Goal: Information Seeking & Learning: Check status

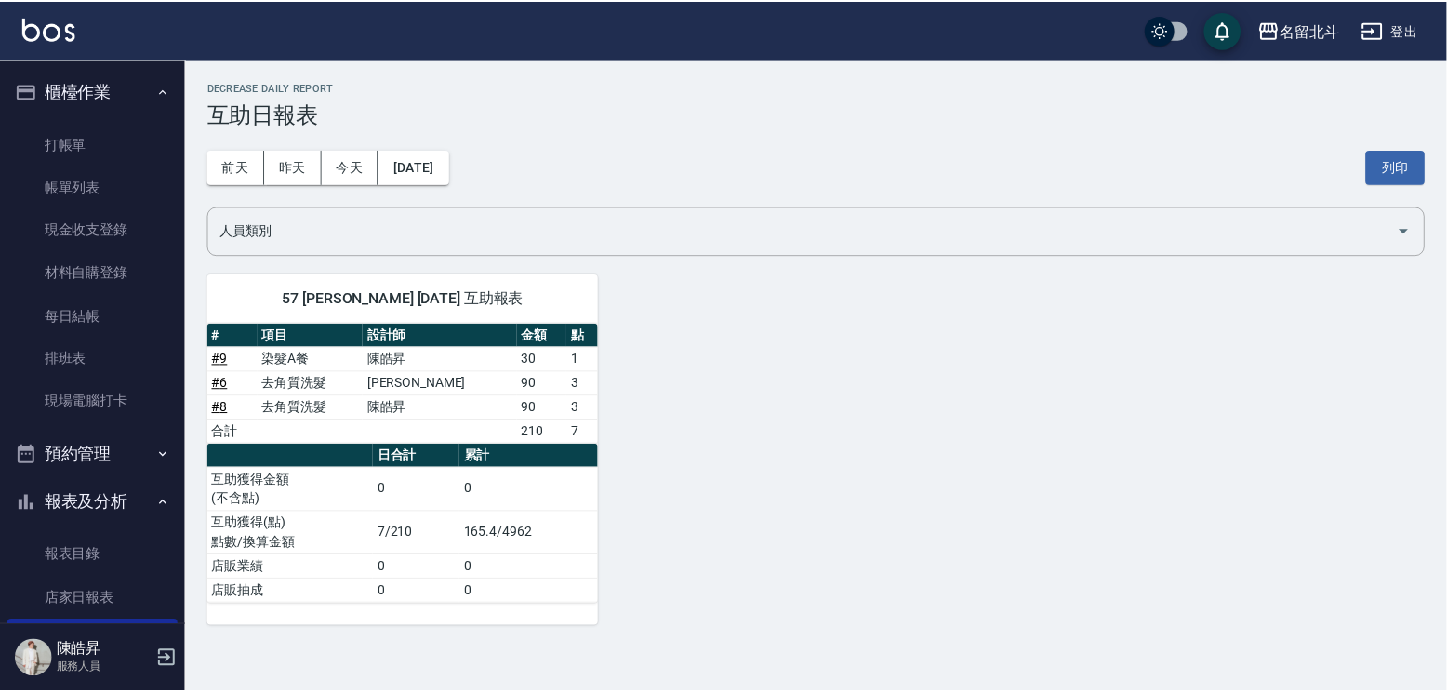
scroll to position [312, 0]
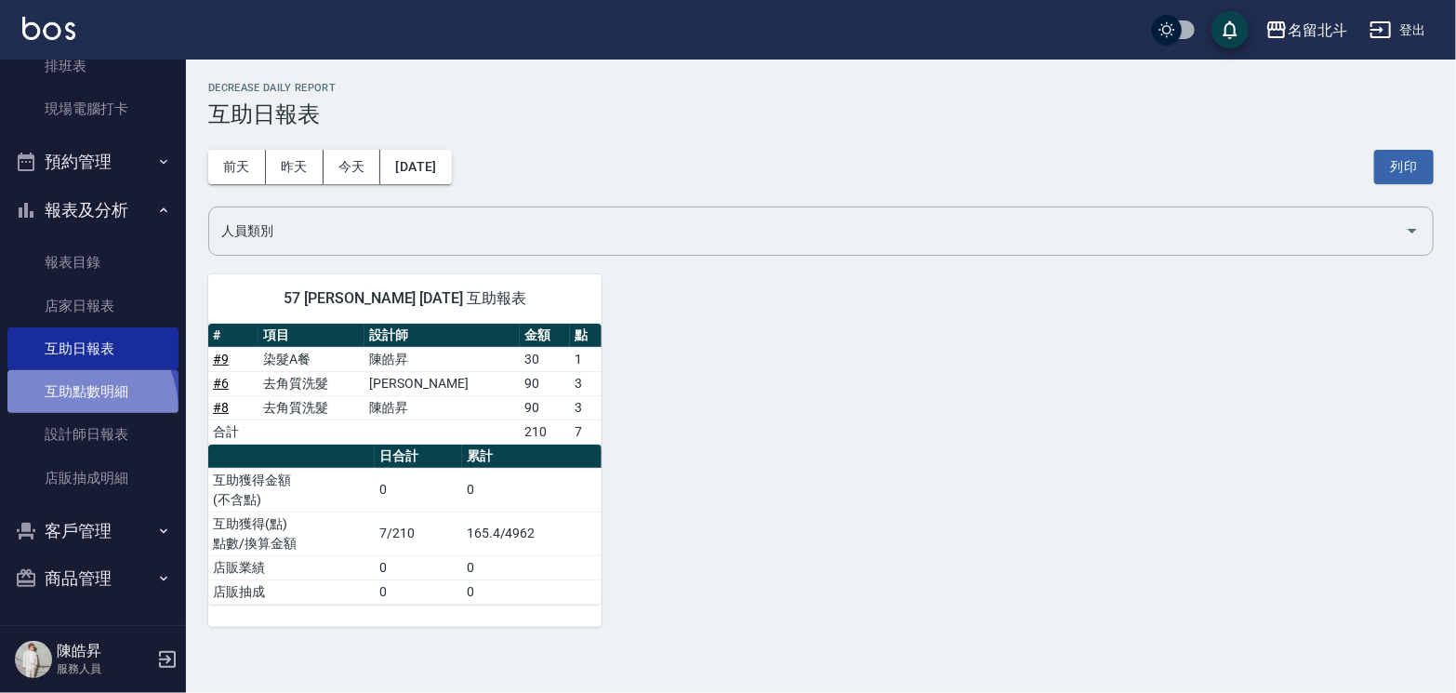
click at [63, 404] on link "互助點數明細" at bounding box center [92, 391] width 171 height 43
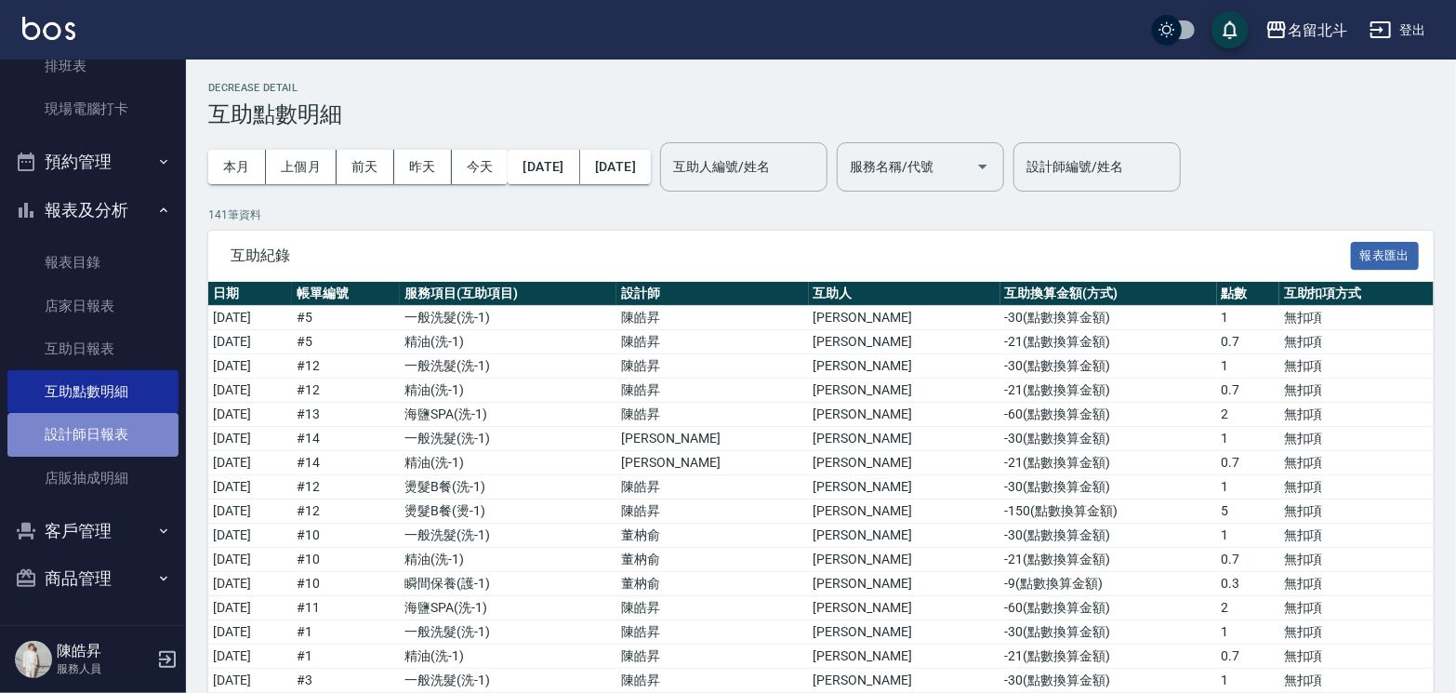
click at [106, 434] on link "設計師日報表" at bounding box center [92, 434] width 171 height 43
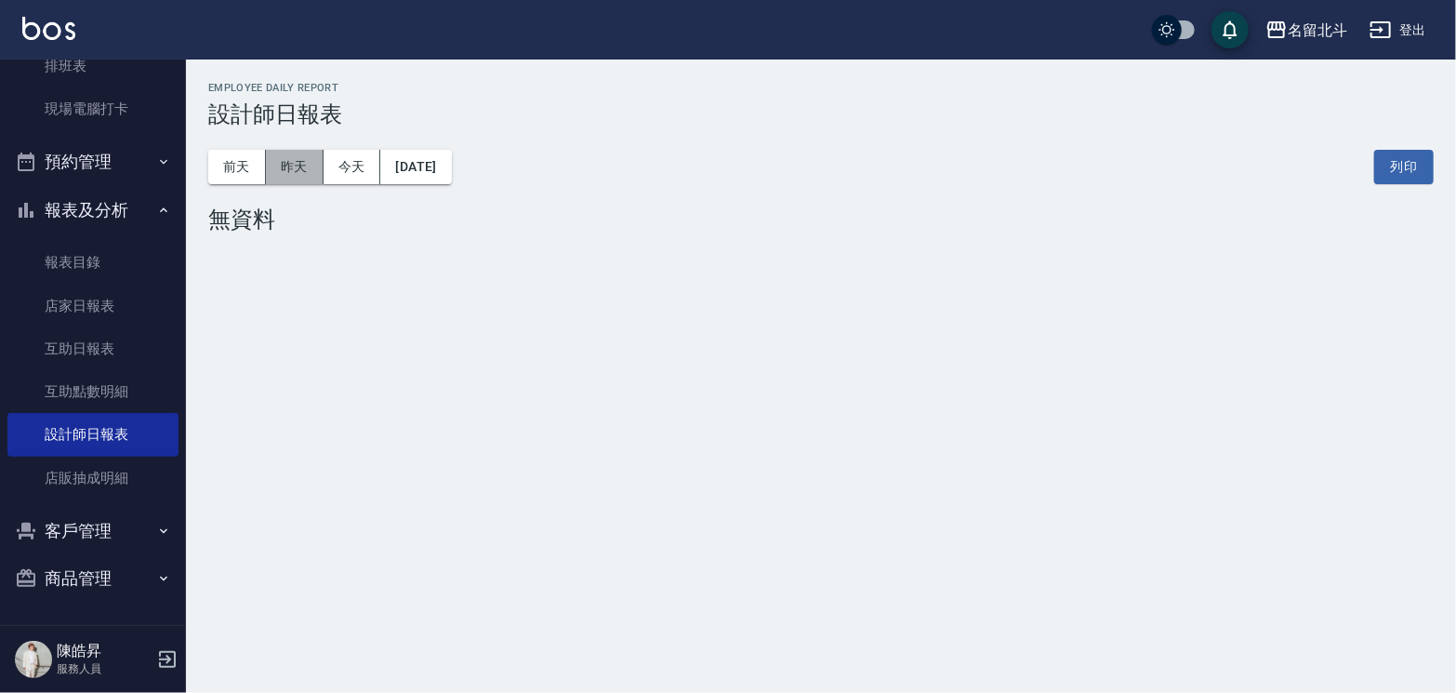
click at [300, 161] on button "昨天" at bounding box center [295, 167] width 58 height 34
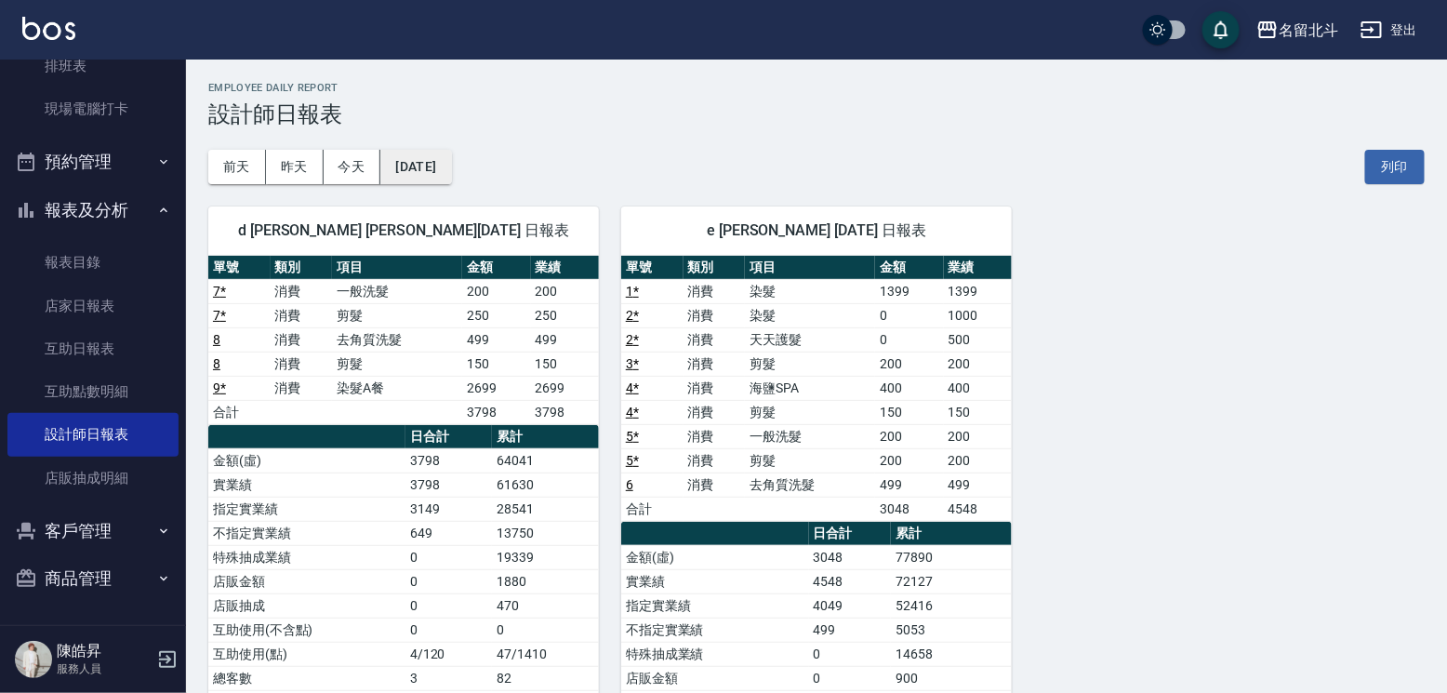
click at [450, 172] on button "[DATE]" at bounding box center [415, 167] width 71 height 34
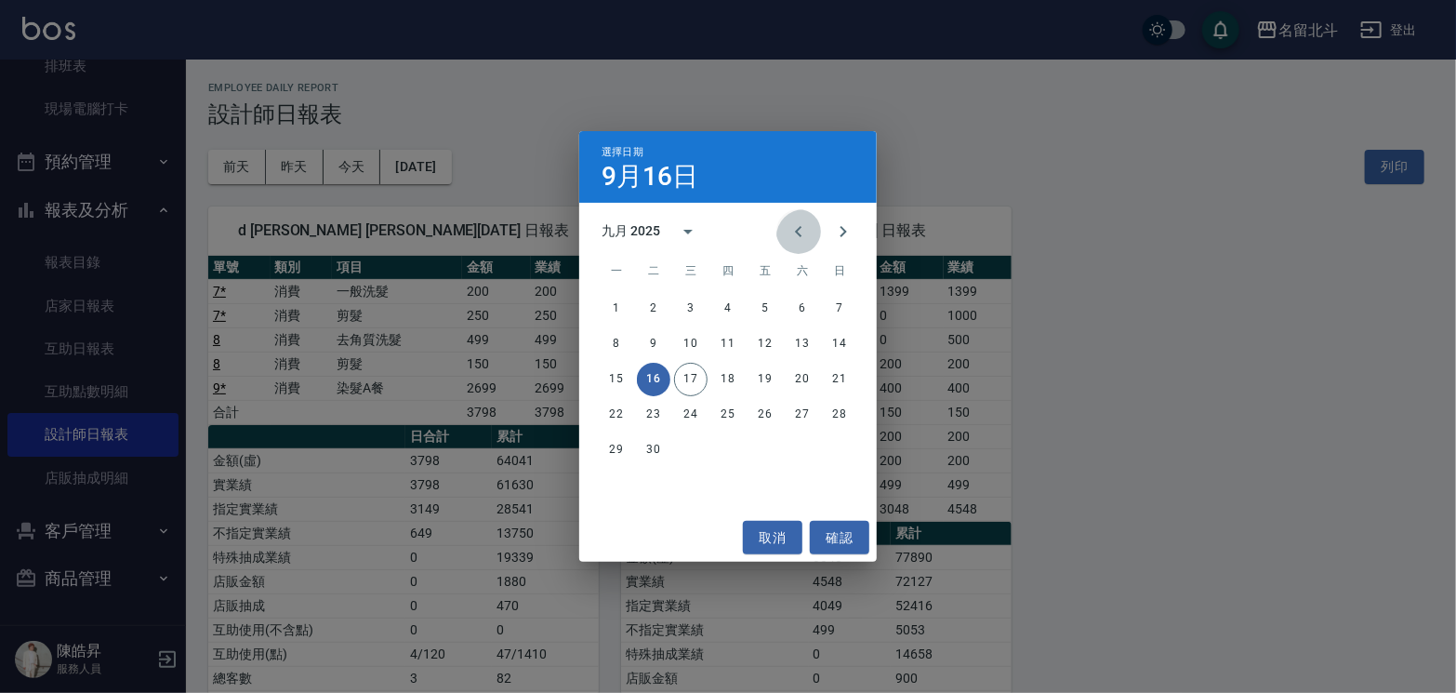
click at [788, 224] on icon "Previous month" at bounding box center [799, 231] width 22 height 22
click at [840, 444] on button "31" at bounding box center [839, 449] width 33 height 33
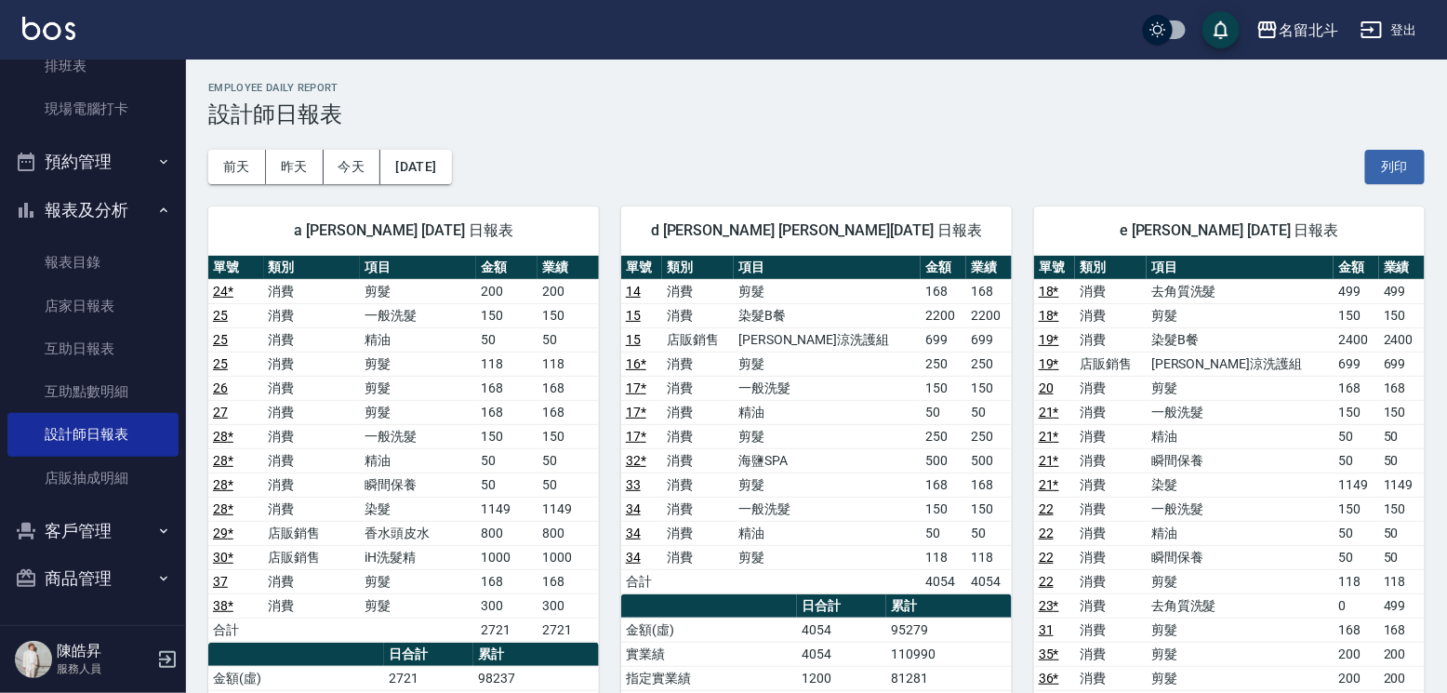
scroll to position [93, 0]
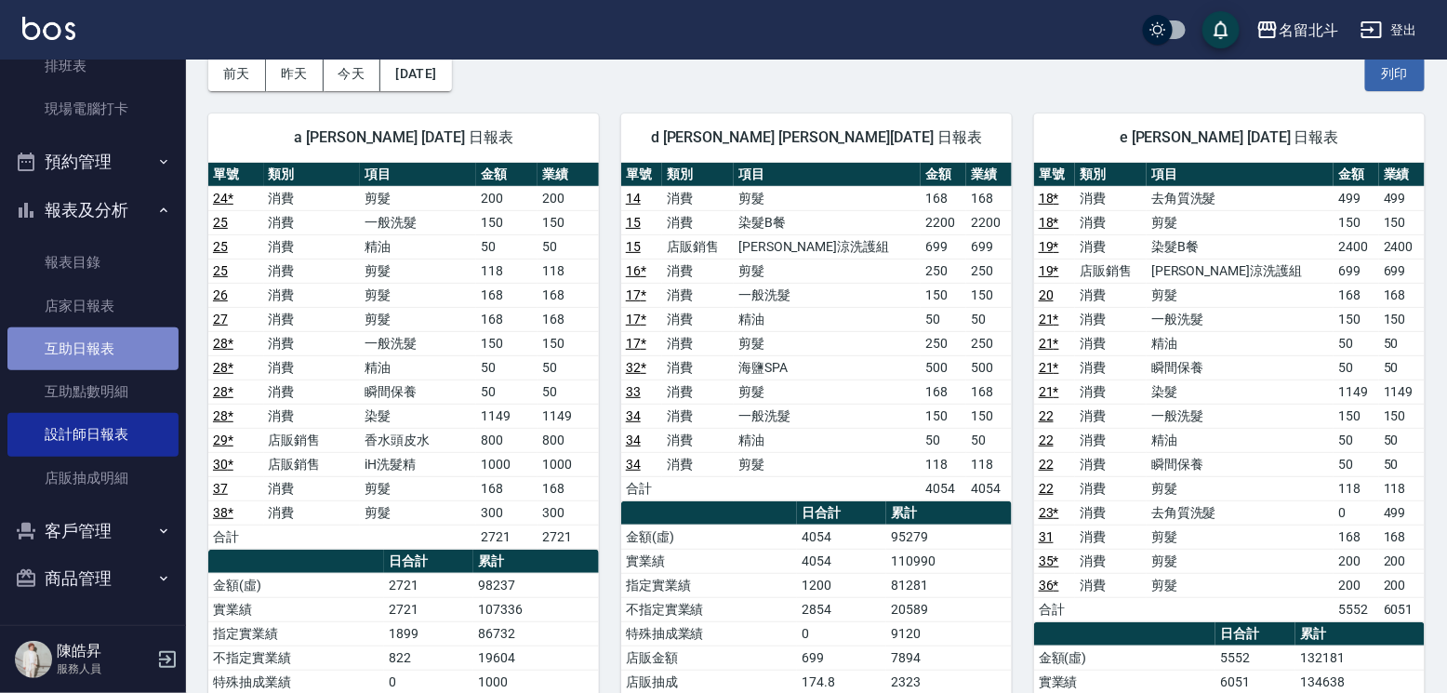
click at [110, 336] on link "互助日報表" at bounding box center [92, 348] width 171 height 43
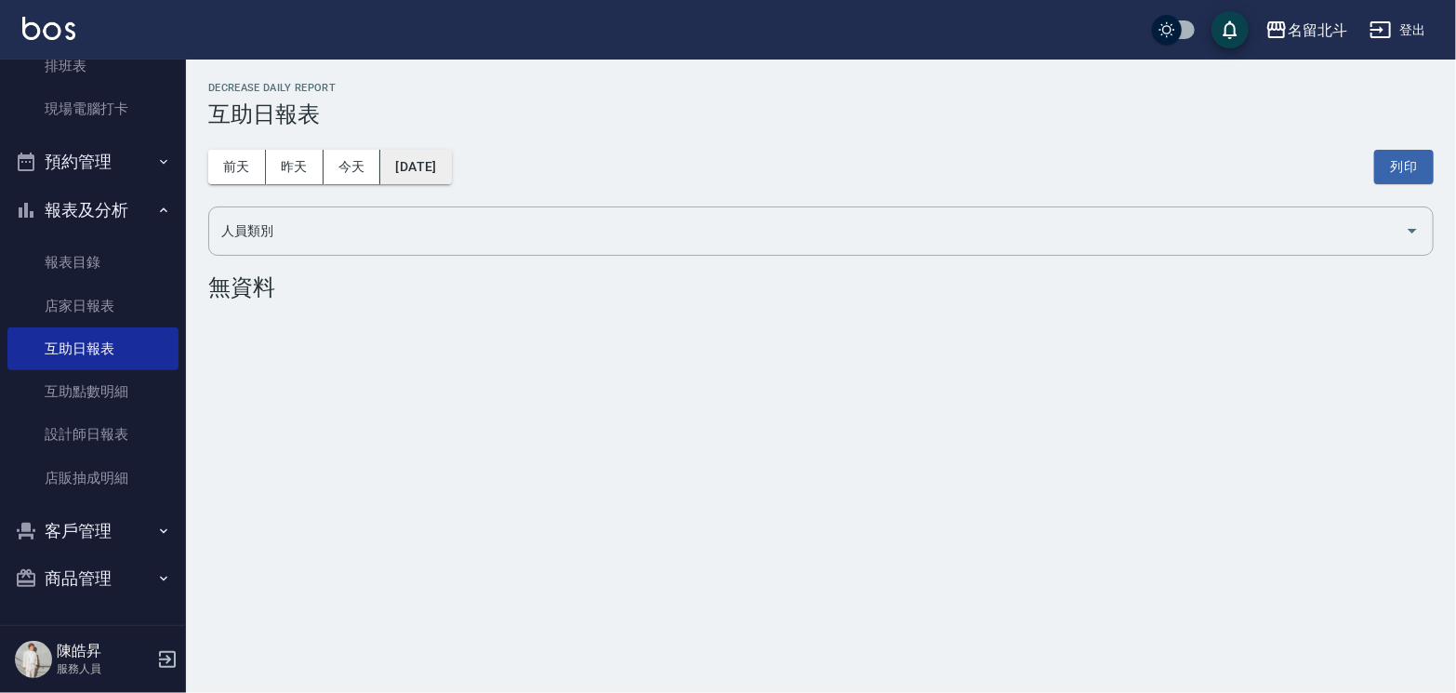
click at [418, 165] on button "[DATE]" at bounding box center [415, 167] width 71 height 34
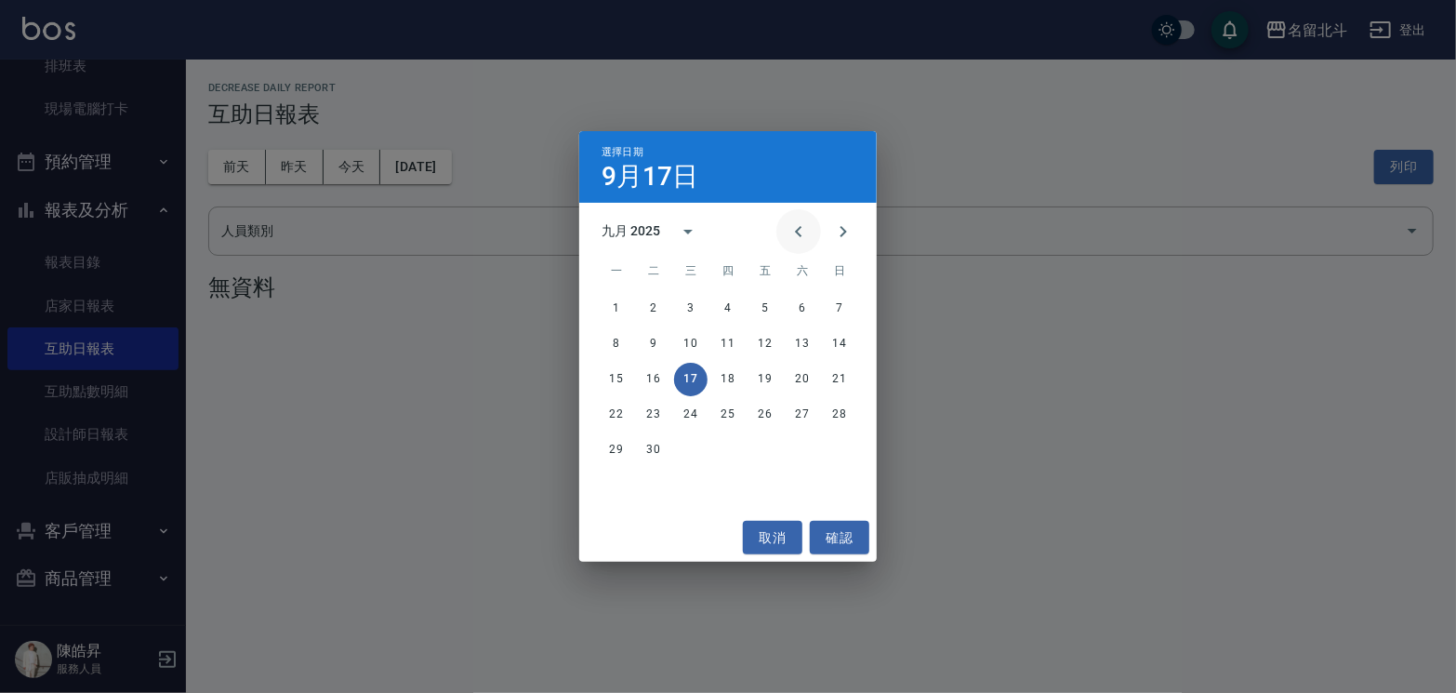
click at [788, 231] on icon "Previous month" at bounding box center [799, 231] width 22 height 22
click at [846, 442] on button "31" at bounding box center [839, 449] width 33 height 33
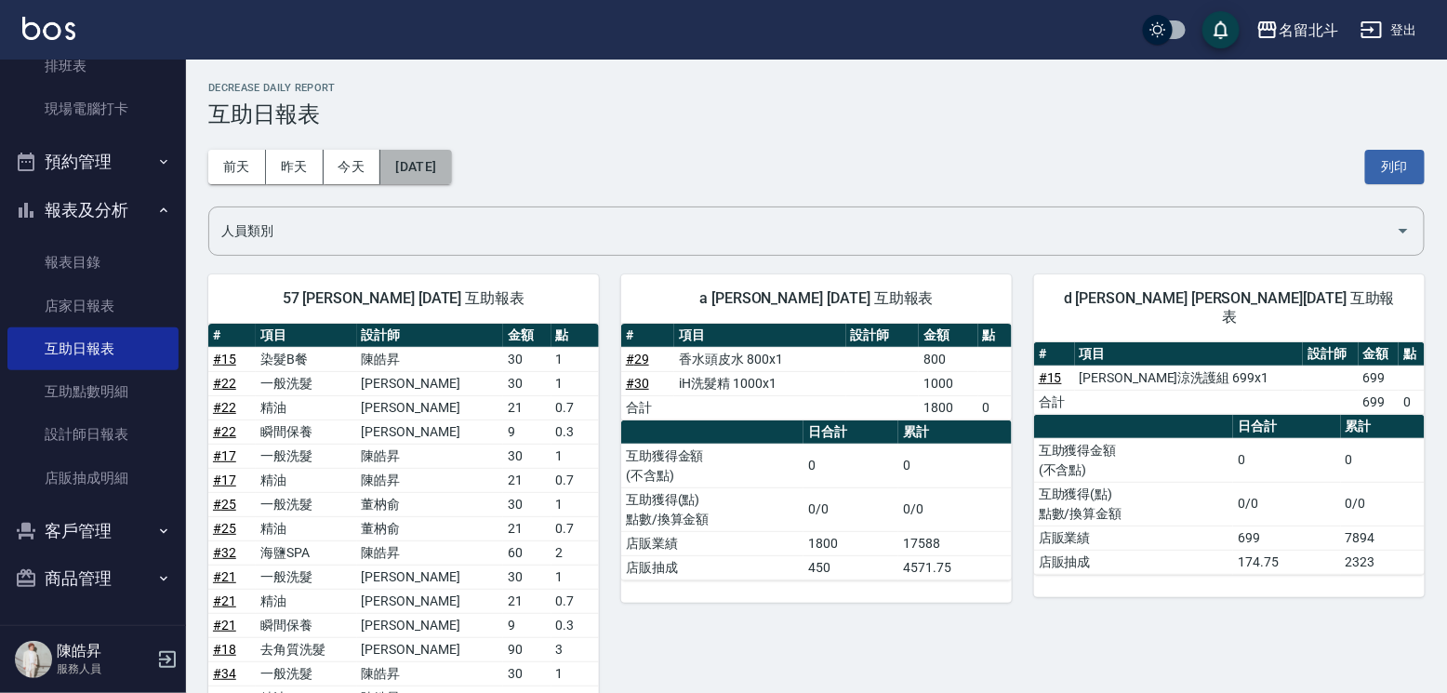
click at [447, 166] on button "[DATE]" at bounding box center [415, 167] width 71 height 34
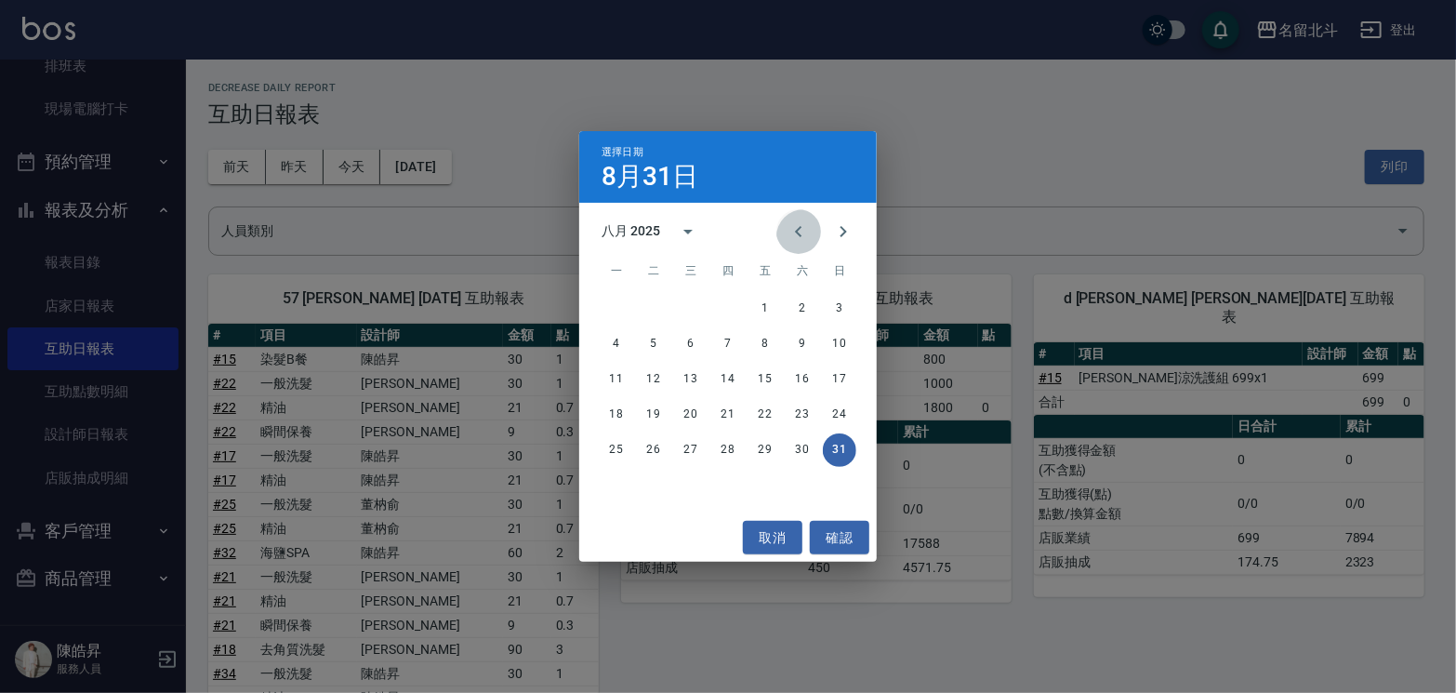
click at [788, 224] on icon "Previous month" at bounding box center [799, 231] width 22 height 22
click at [795, 236] on icon "Previous month" at bounding box center [798, 231] width 7 height 11
click at [788, 233] on icon "Previous month" at bounding box center [799, 231] width 22 height 22
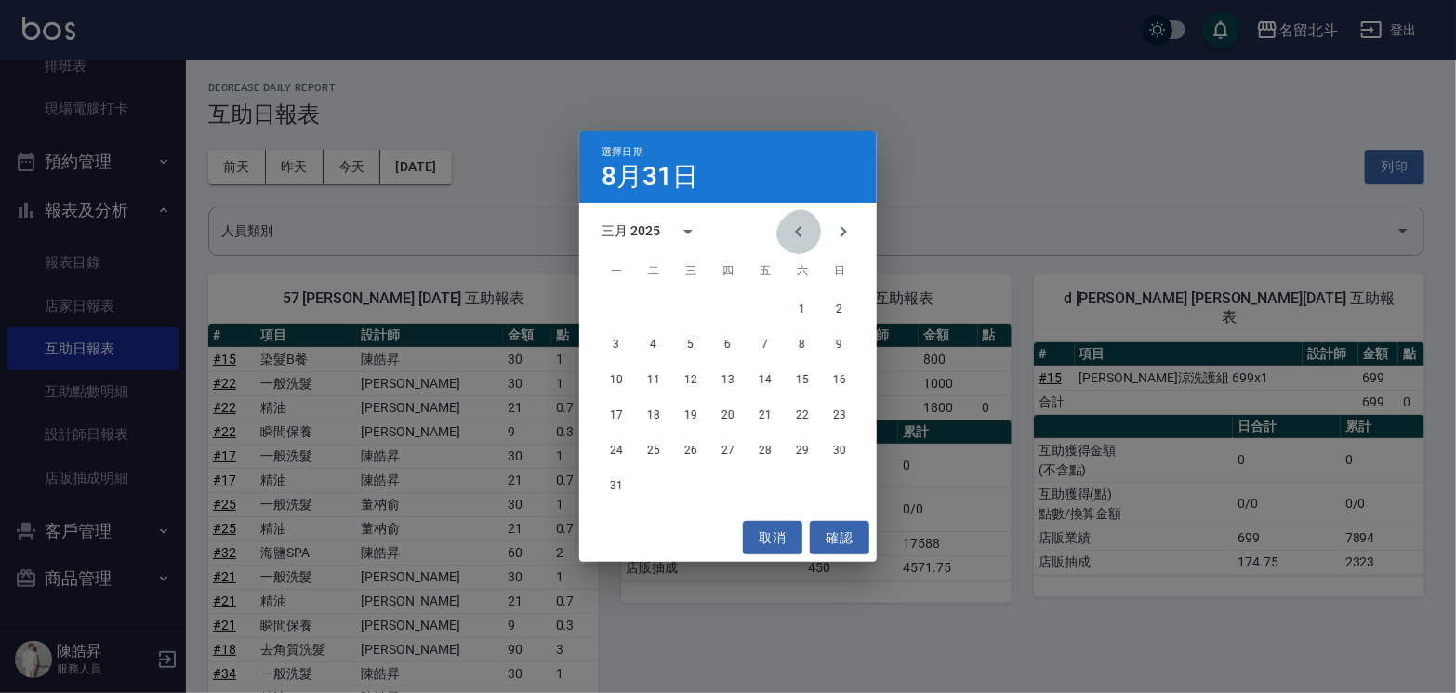
click at [788, 233] on icon "Previous month" at bounding box center [799, 231] width 22 height 22
click at [811, 450] on button "30" at bounding box center [802, 449] width 33 height 33
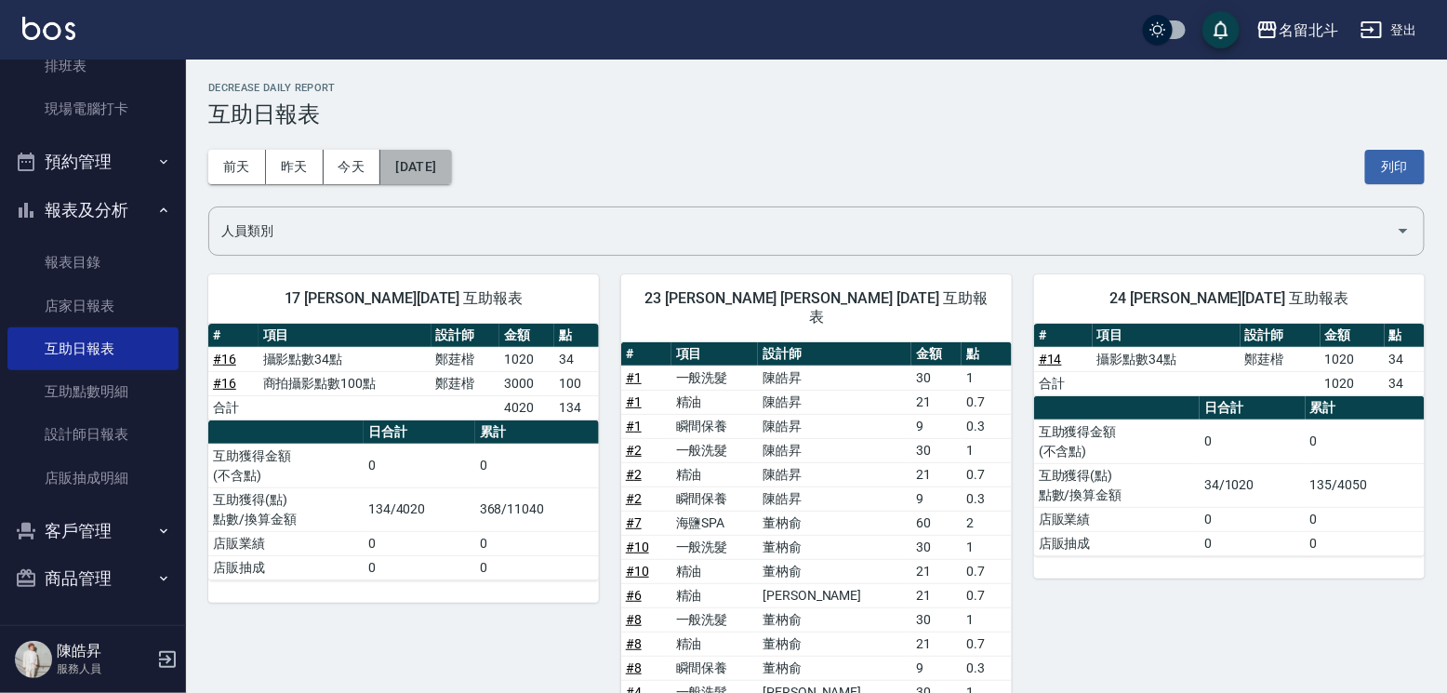
click at [451, 166] on button "[DATE]" at bounding box center [415, 167] width 71 height 34
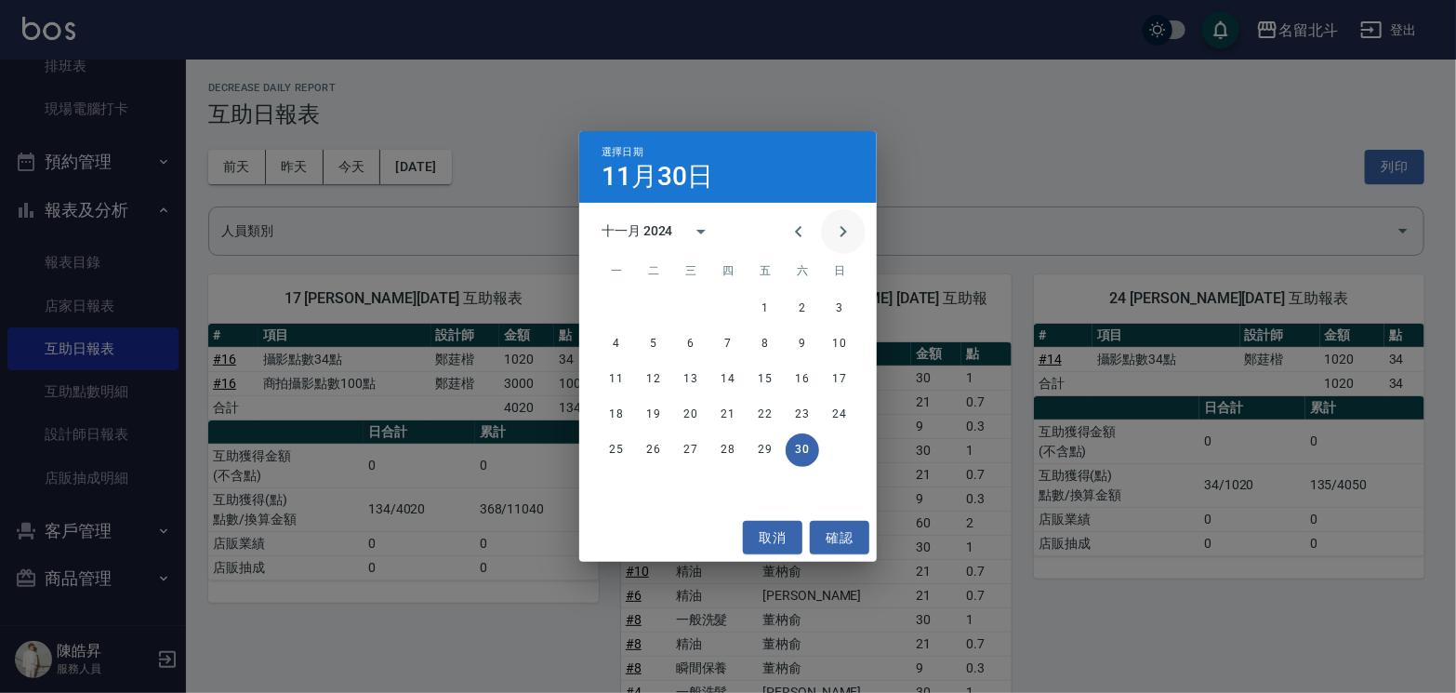
click at [832, 231] on icon "Next month" at bounding box center [843, 231] width 22 height 22
drag, startPoint x: 663, startPoint y: 482, endPoint x: 692, endPoint y: 451, distance: 42.1
click at [663, 482] on button "31" at bounding box center [653, 485] width 33 height 33
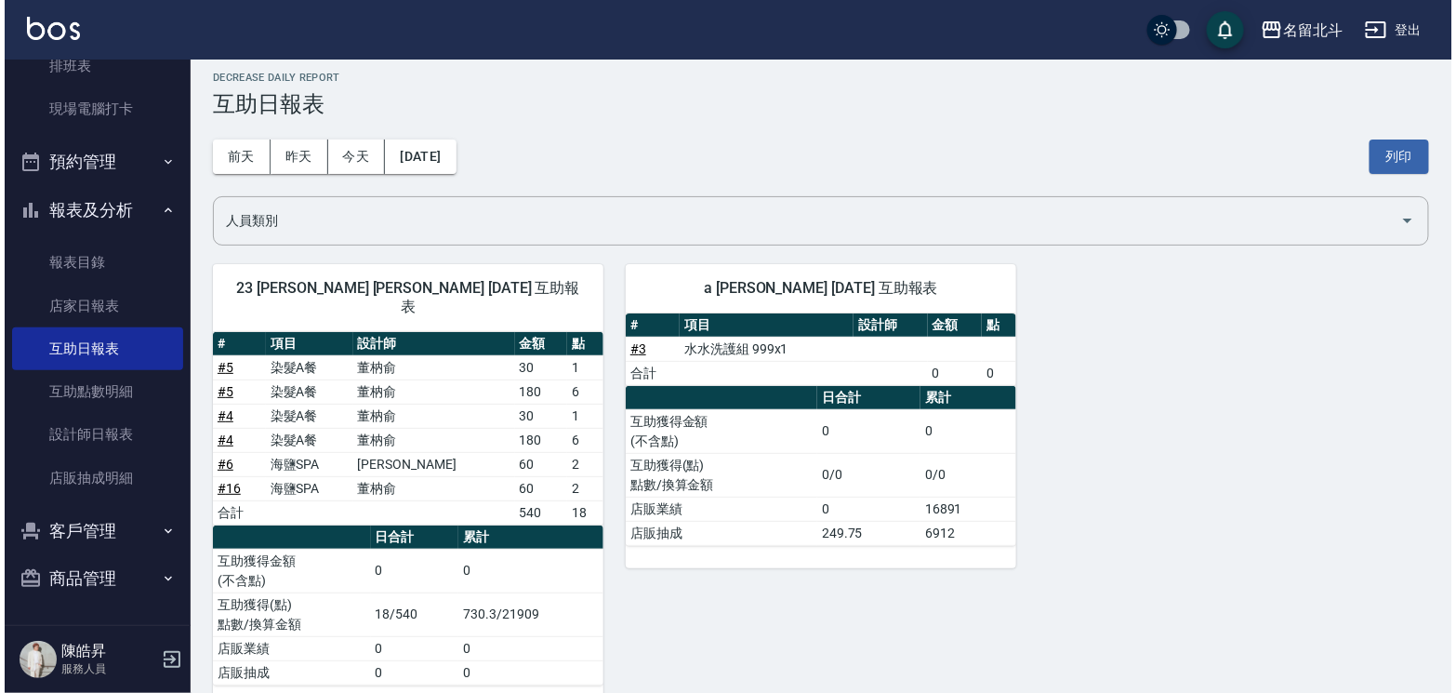
scroll to position [25, 0]
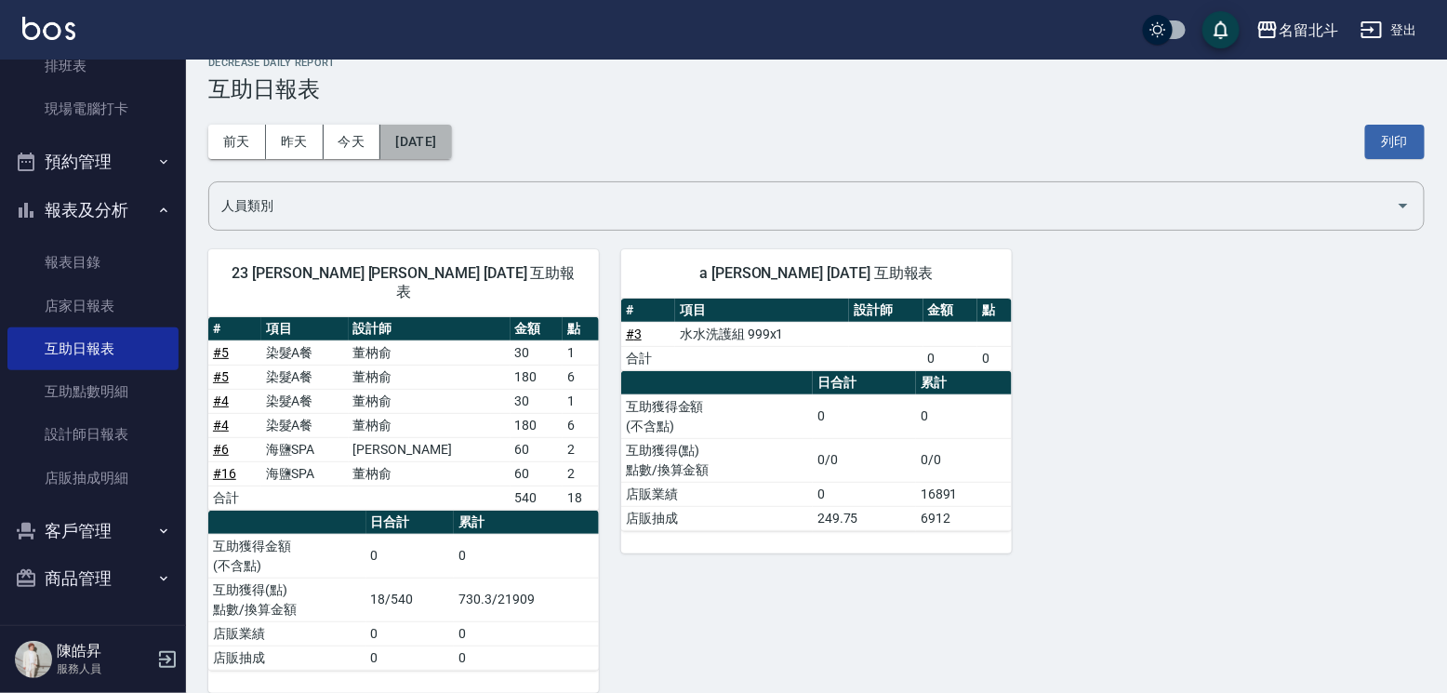
click at [423, 133] on button "[DATE]" at bounding box center [415, 142] width 71 height 34
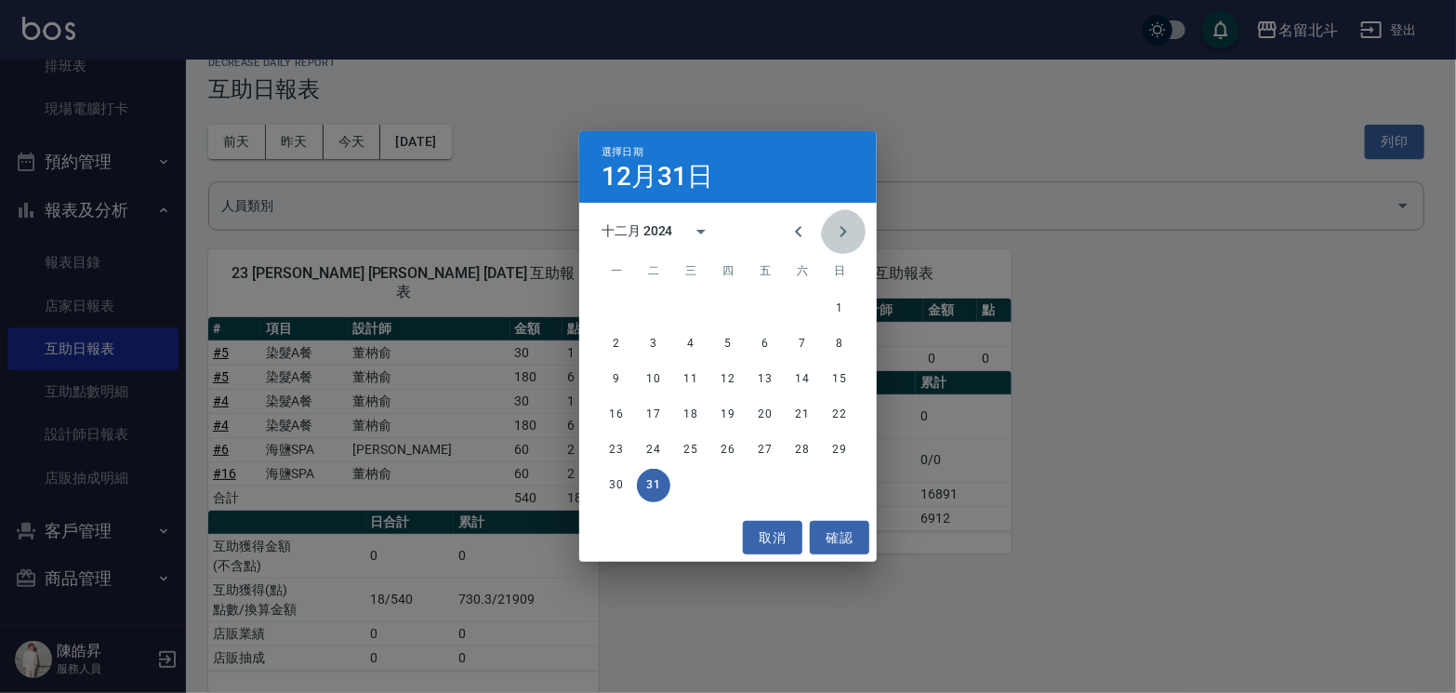
click at [848, 231] on icon "Next month" at bounding box center [843, 231] width 22 height 22
click at [761, 444] on button "31" at bounding box center [765, 449] width 33 height 33
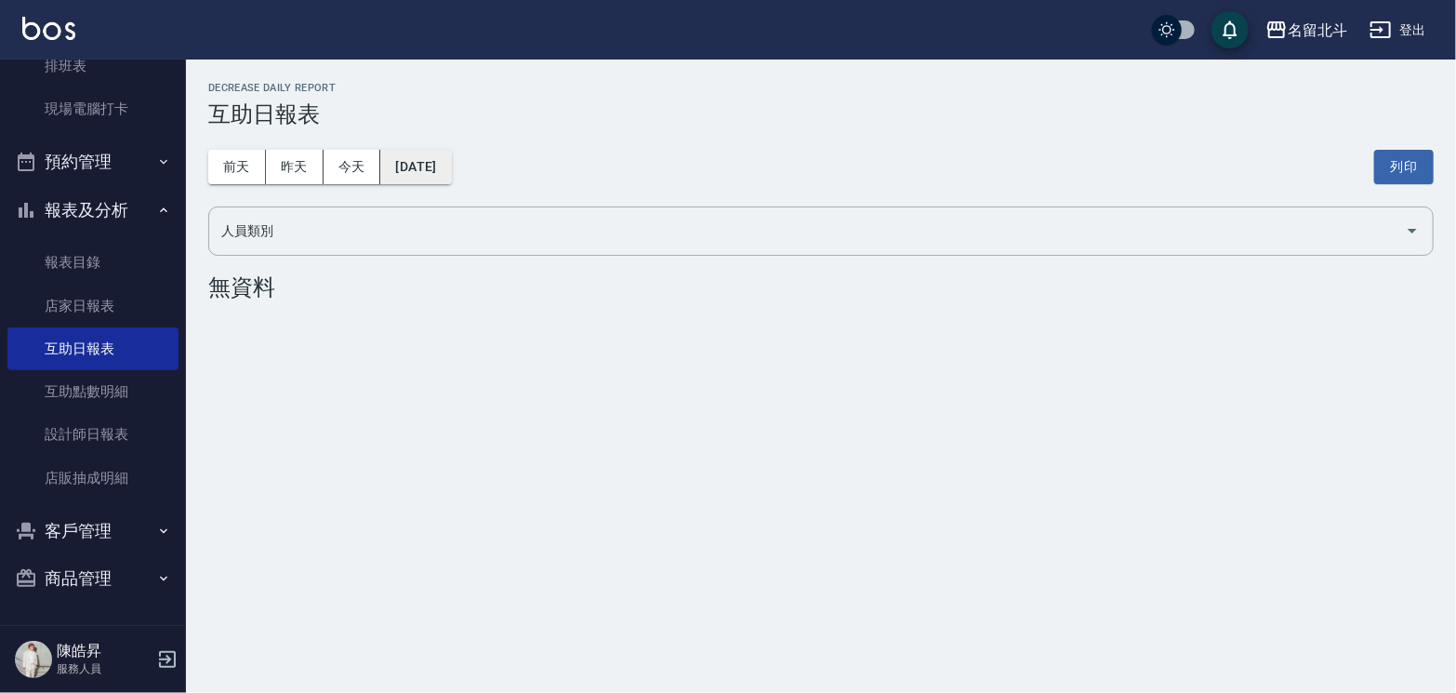
click at [427, 164] on button "[DATE]" at bounding box center [415, 167] width 71 height 34
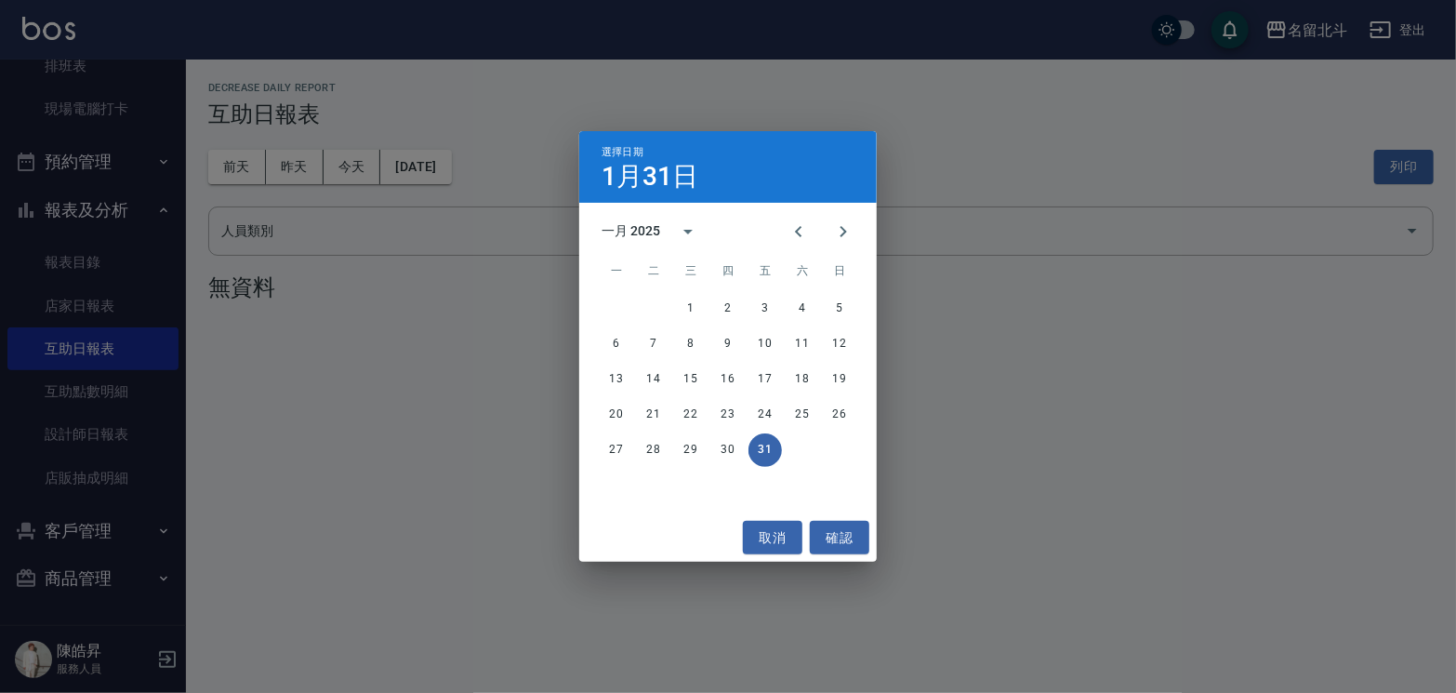
click at [537, 131] on div "選擇日期 [DATE] 一月 2025 一 二 三 四 五 六 日 1 2 3 4 5 6 7 8 9 10 11 12 13 14 15 16 17 18 …" at bounding box center [728, 346] width 1456 height 693
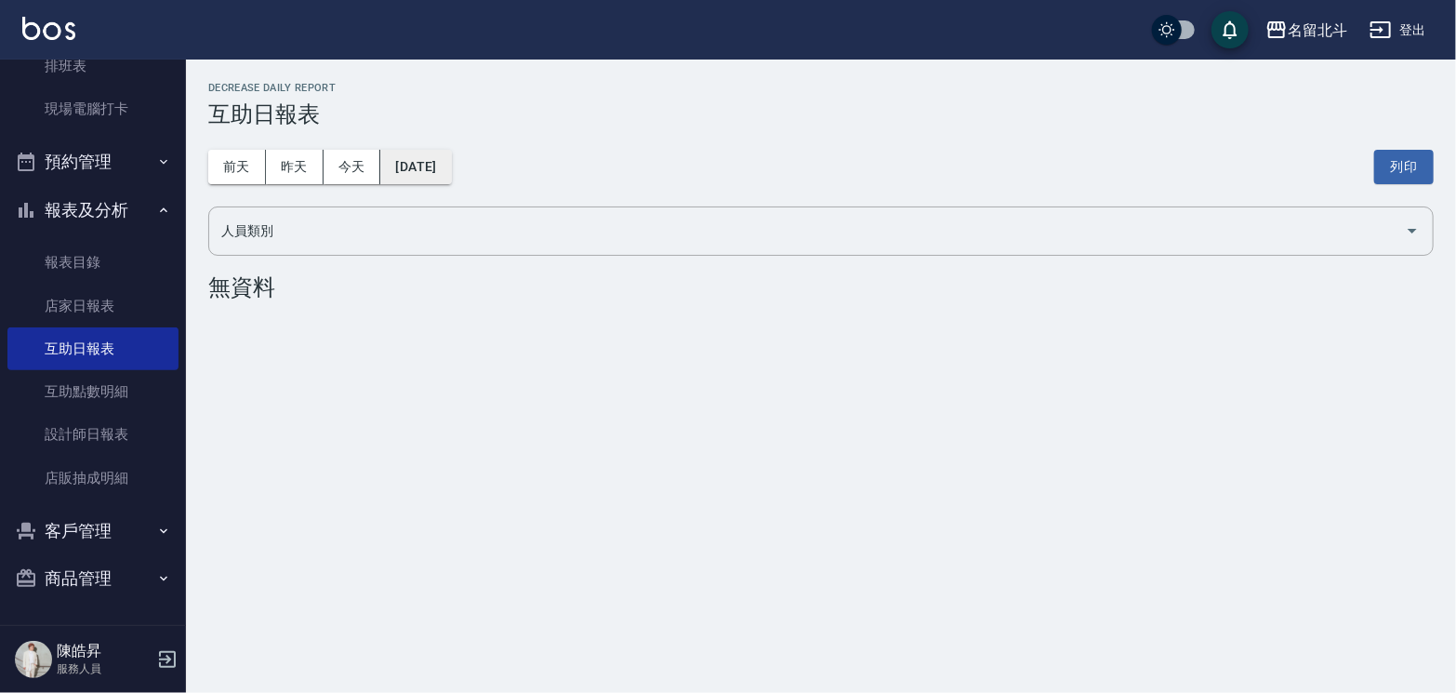
click at [451, 157] on button "[DATE]" at bounding box center [415, 167] width 71 height 34
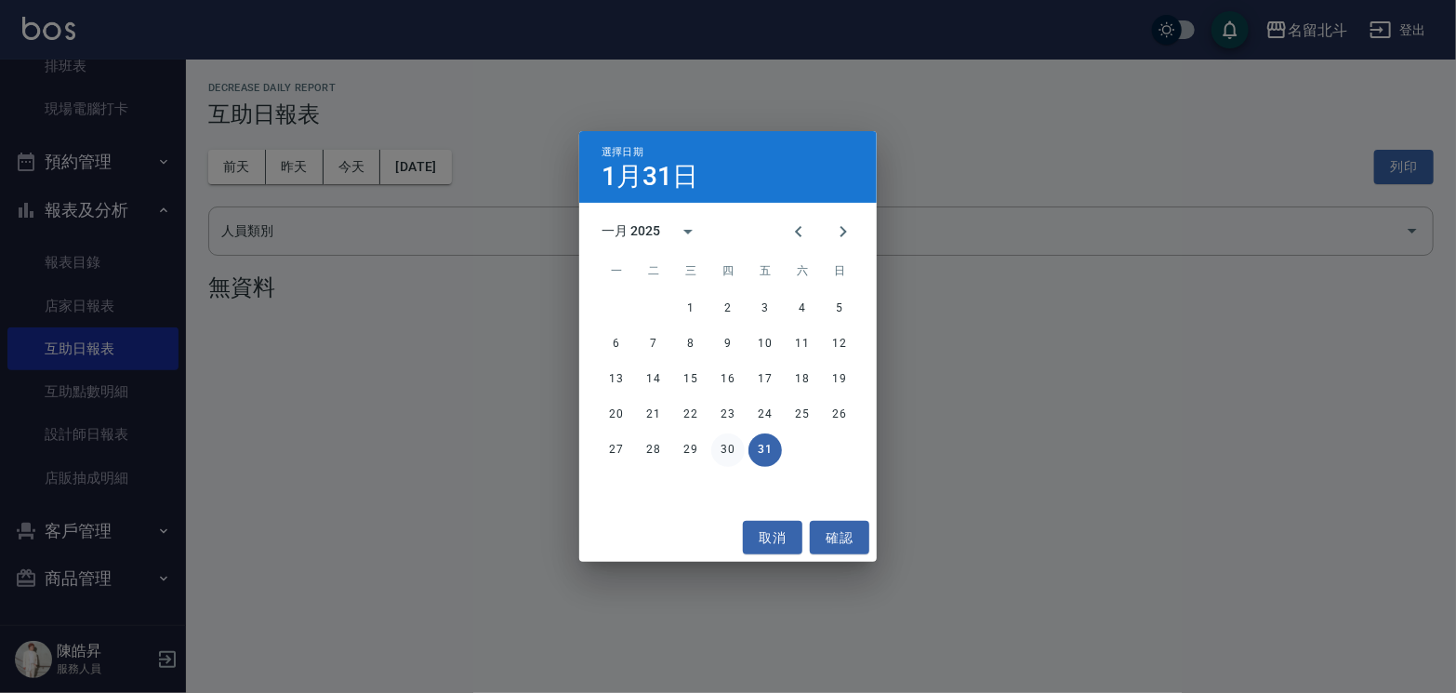
click at [736, 445] on button "30" at bounding box center [727, 449] width 33 height 33
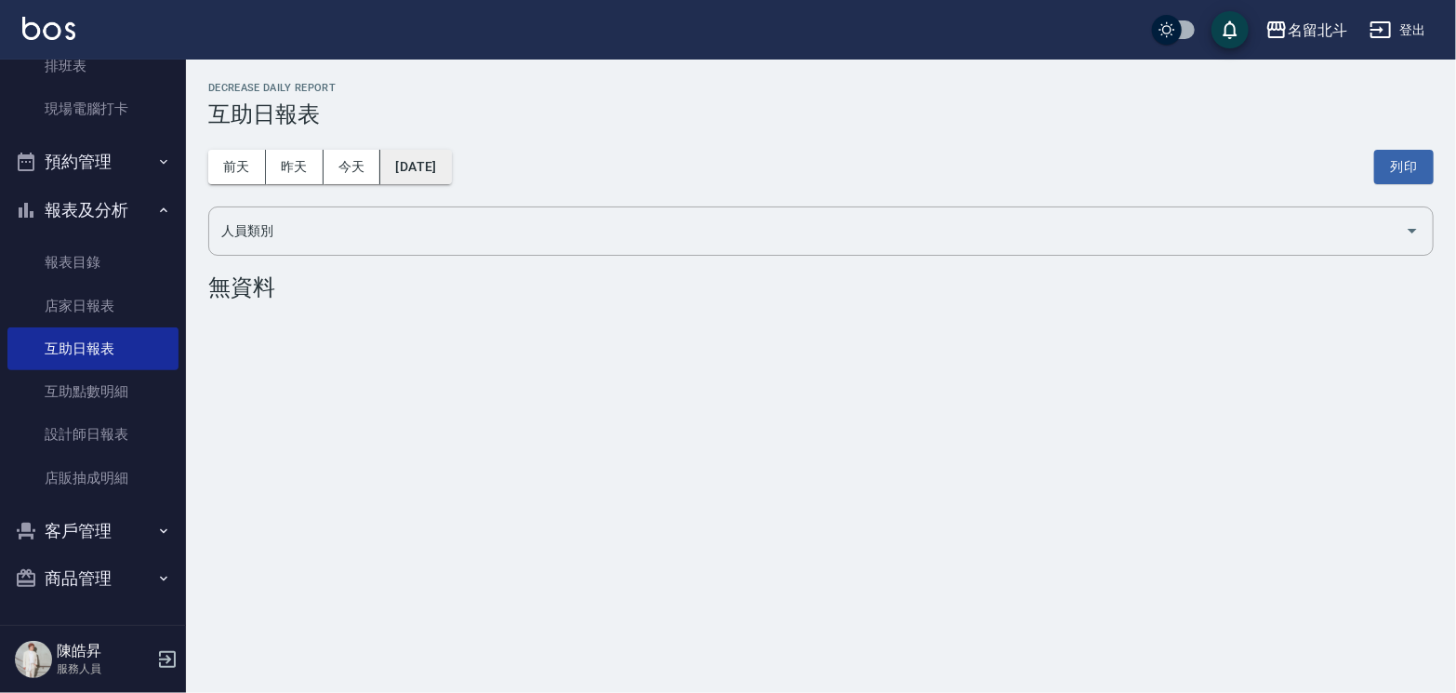
click at [451, 167] on button "[DATE]" at bounding box center [415, 167] width 71 height 34
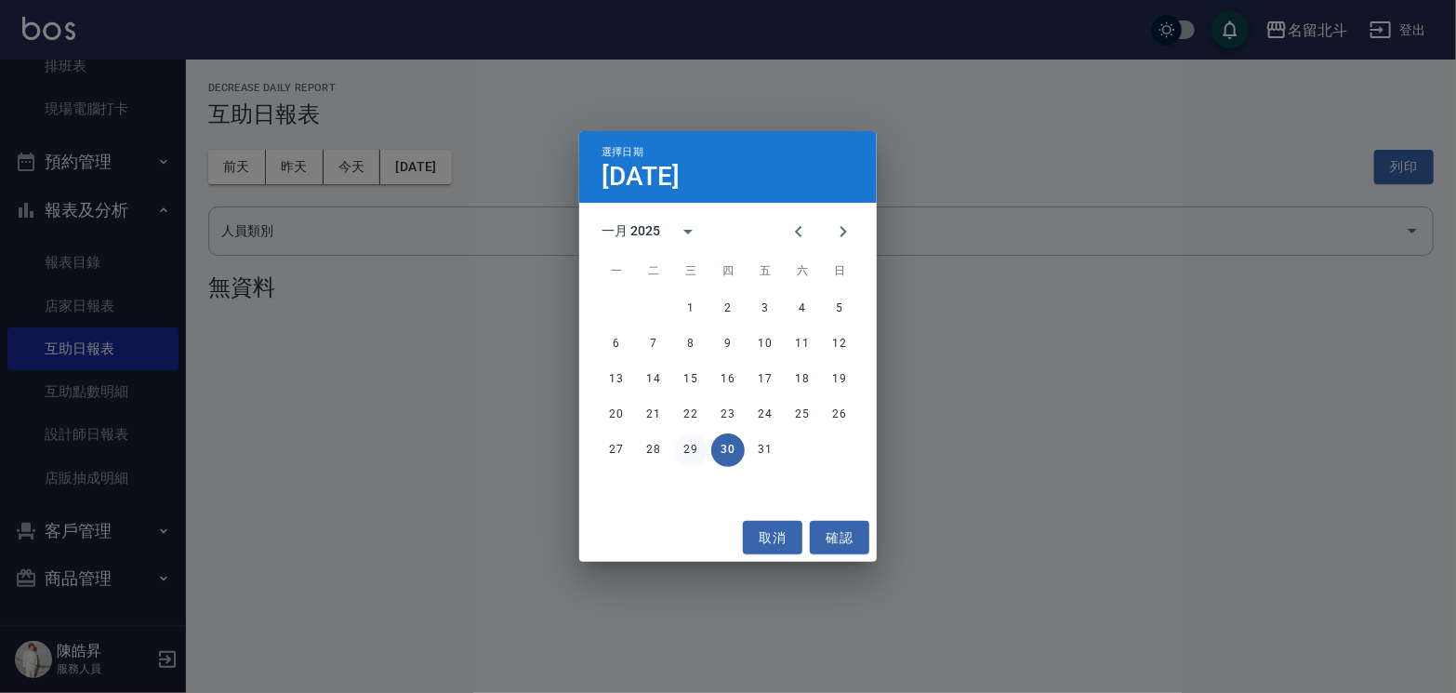
click at [685, 447] on button "29" at bounding box center [690, 449] width 33 height 33
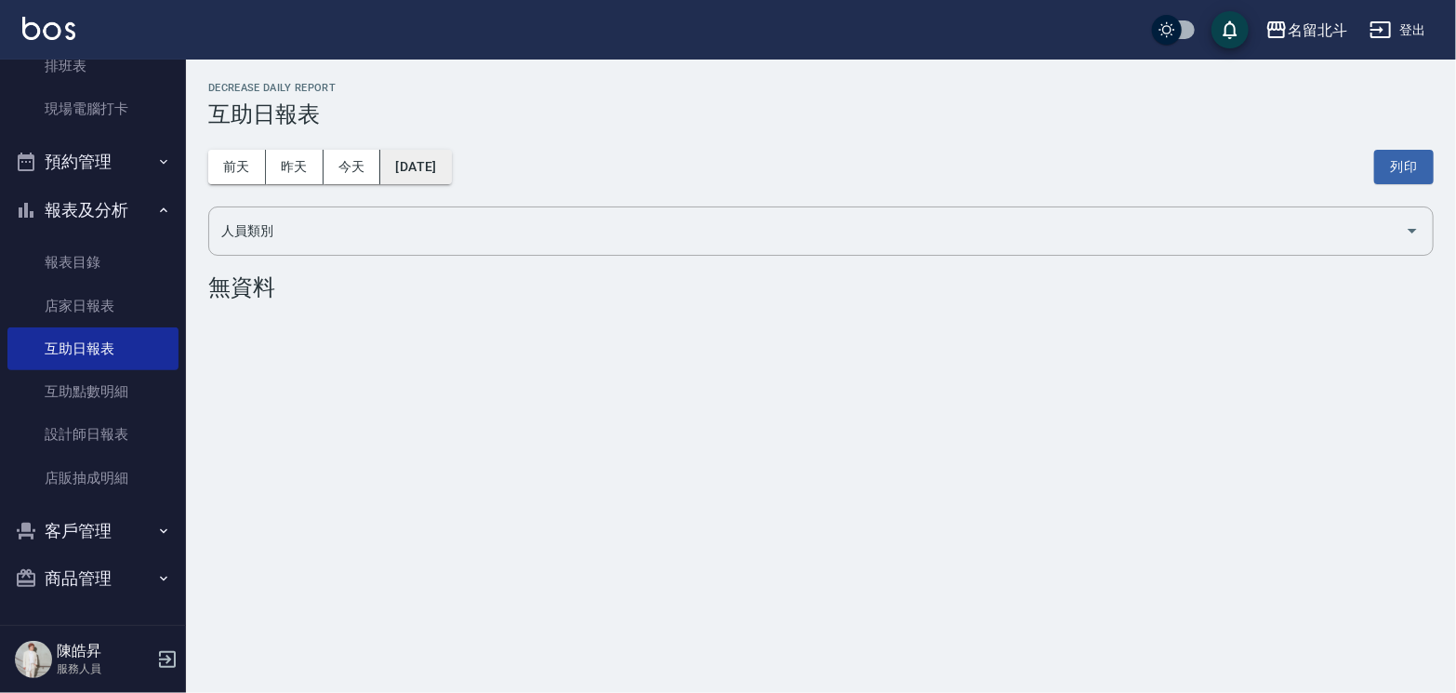
click at [437, 167] on button "[DATE]" at bounding box center [415, 167] width 71 height 34
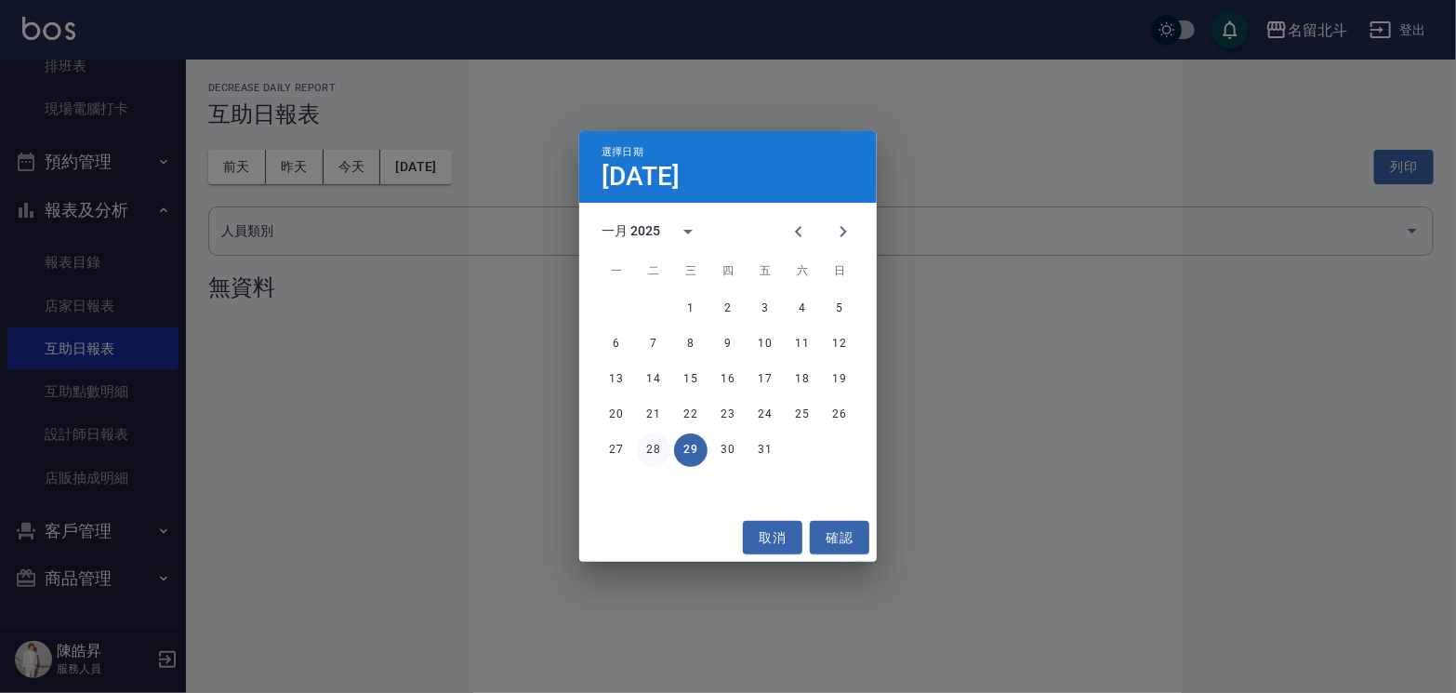
click at [657, 443] on button "28" at bounding box center [653, 449] width 33 height 33
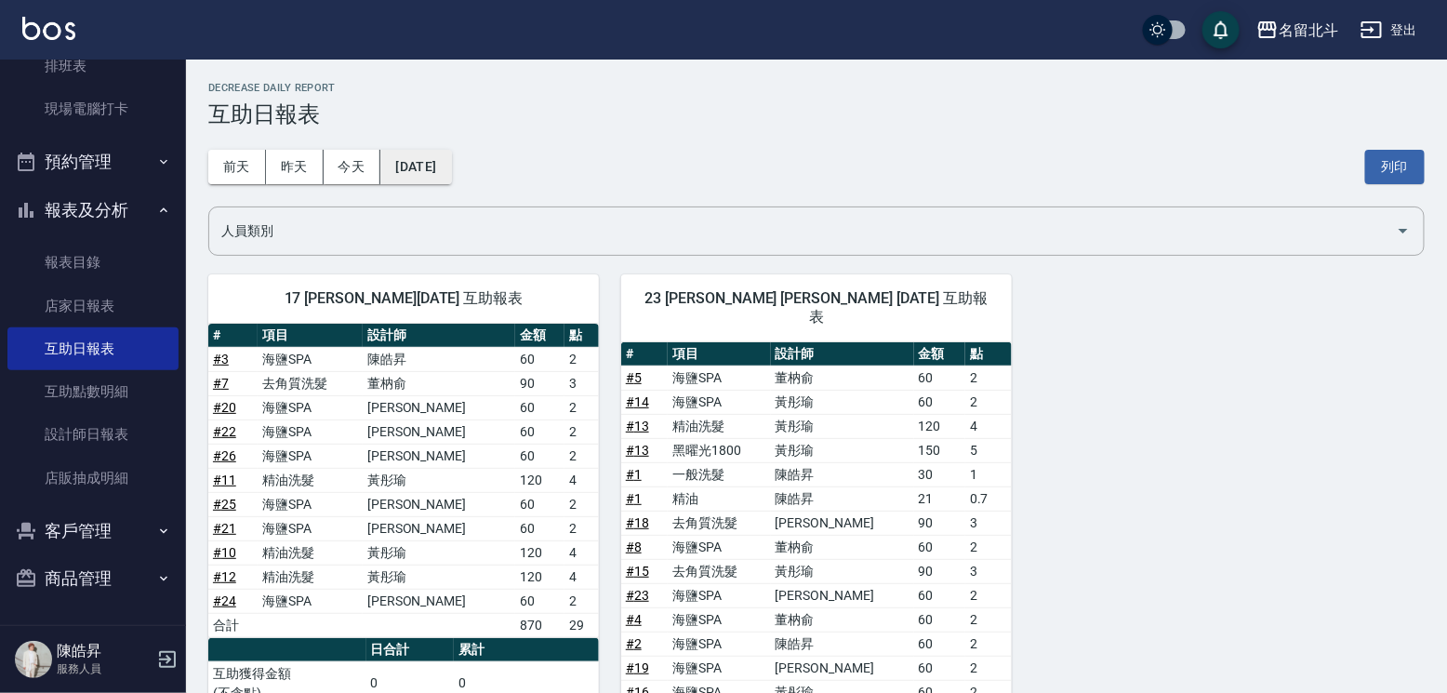
click at [427, 164] on button "[DATE]" at bounding box center [415, 167] width 71 height 34
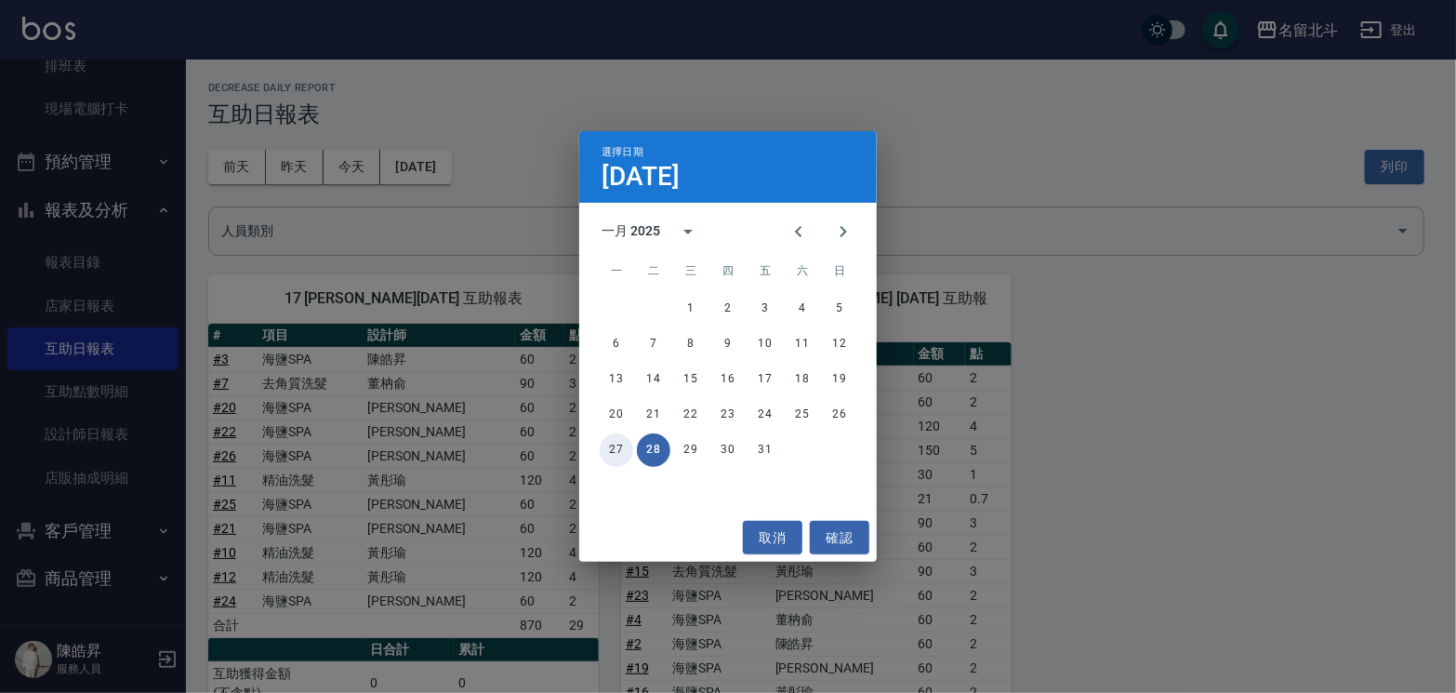
click at [613, 445] on button "27" at bounding box center [616, 449] width 33 height 33
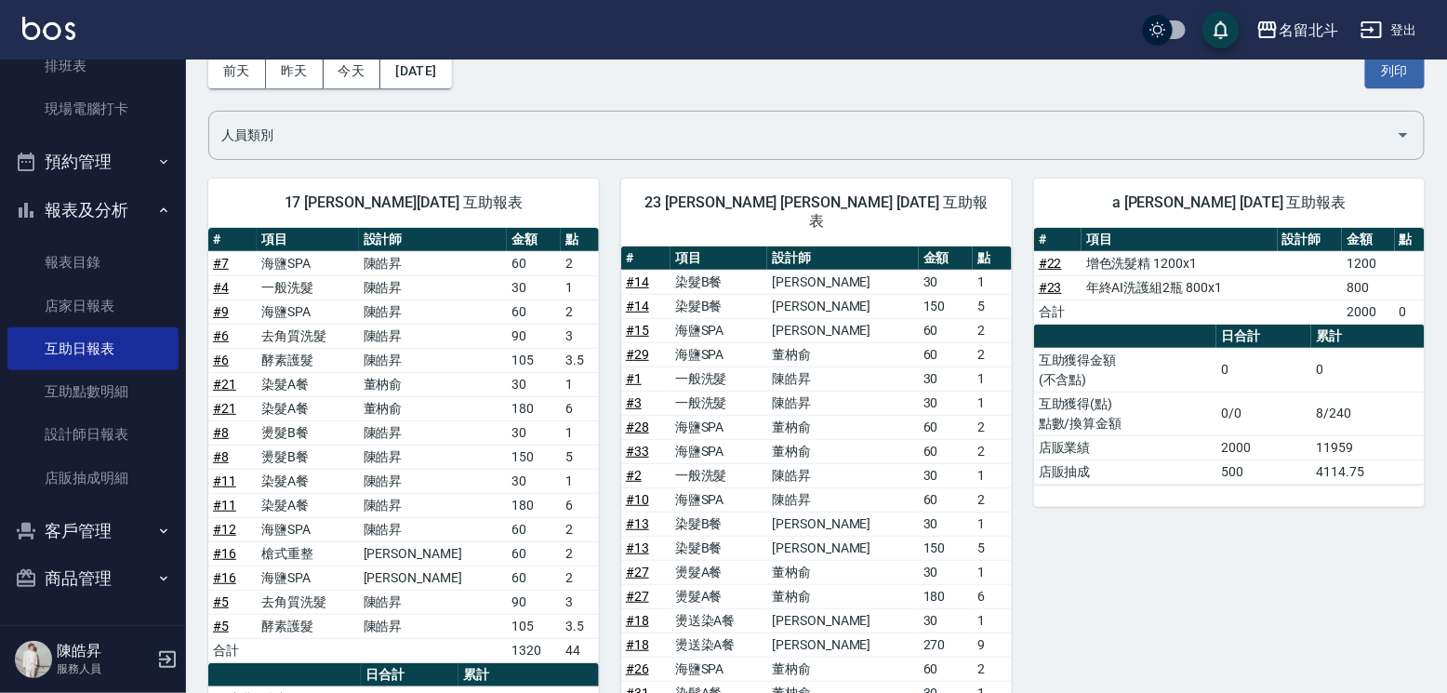
scroll to position [93, 0]
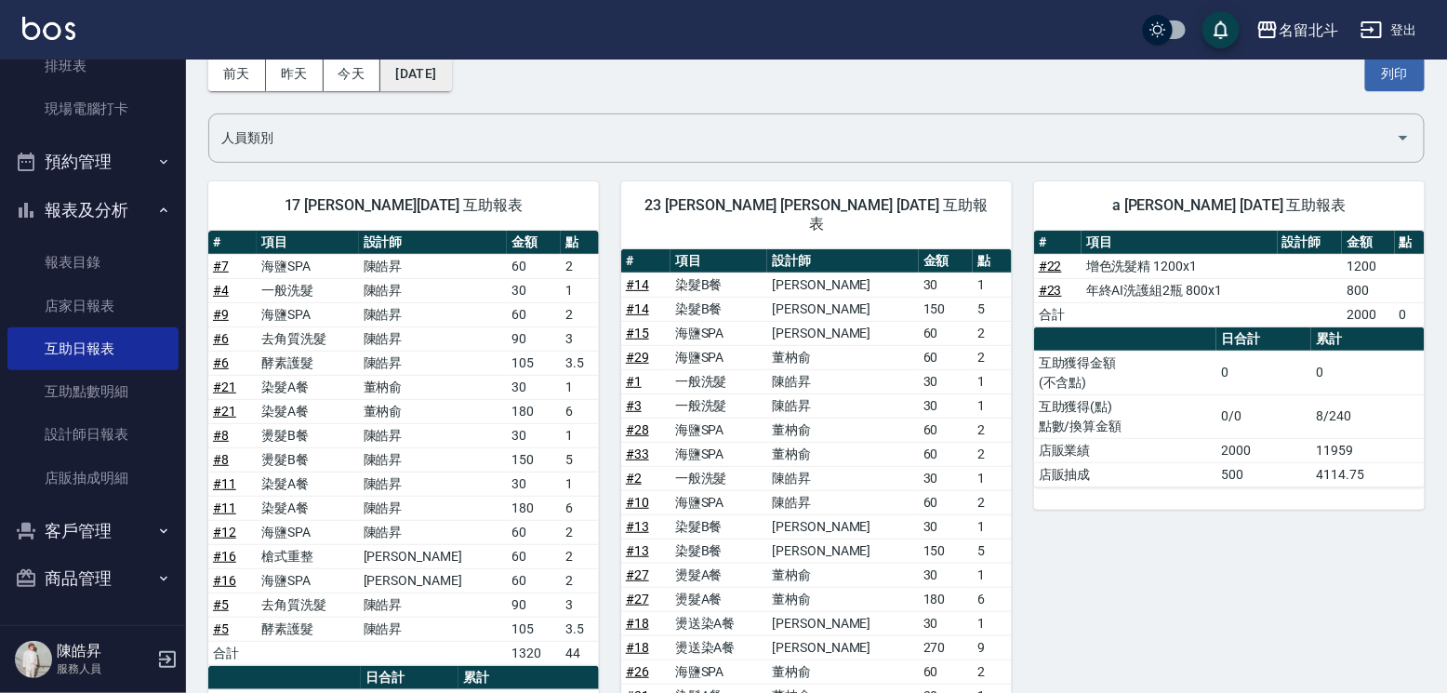
click at [451, 73] on button "[DATE]" at bounding box center [415, 74] width 71 height 34
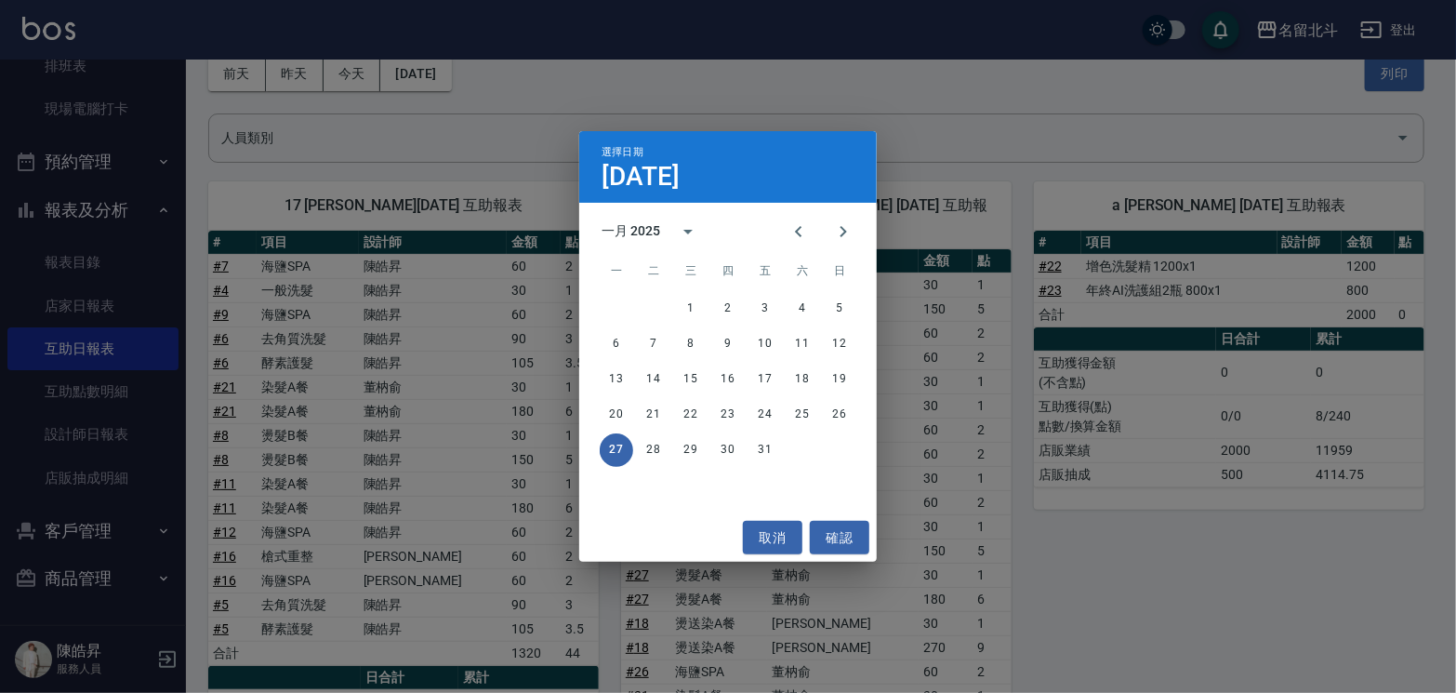
click at [105, 407] on div "選擇日期 [DATE] 一月 2025 一 二 三 四 五 六 日 1 2 3 4 5 6 7 8 9 10 11 12 13 14 15 16 17 18 …" at bounding box center [728, 346] width 1456 height 693
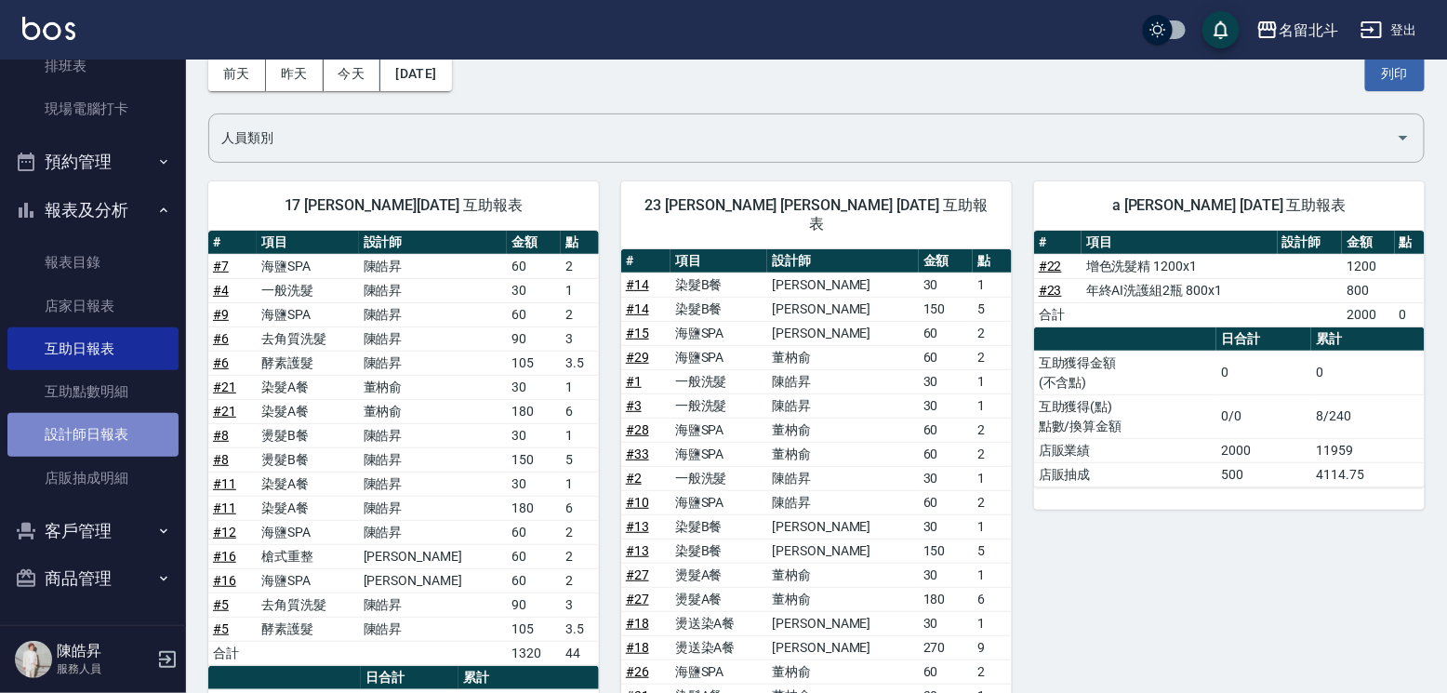
click at [107, 424] on link "設計師日報表" at bounding box center [92, 434] width 171 height 43
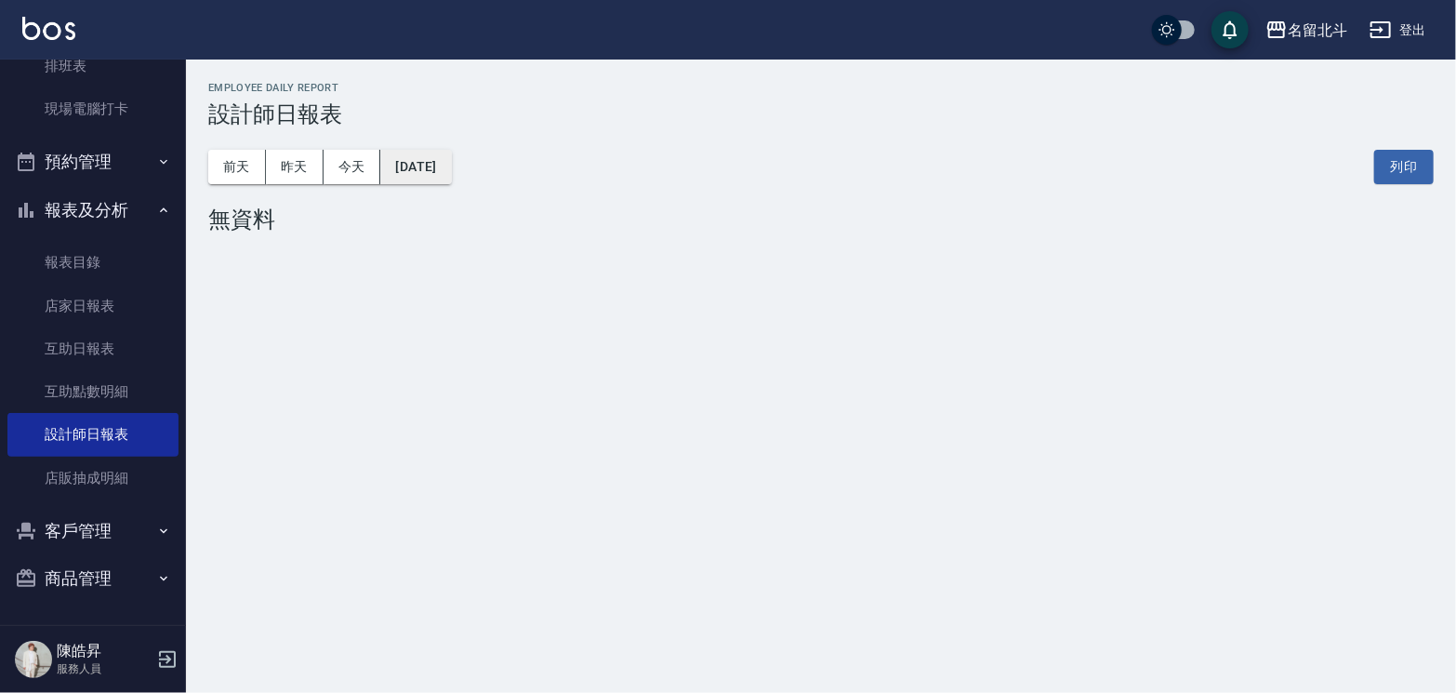
click at [451, 169] on button "[DATE]" at bounding box center [415, 167] width 71 height 34
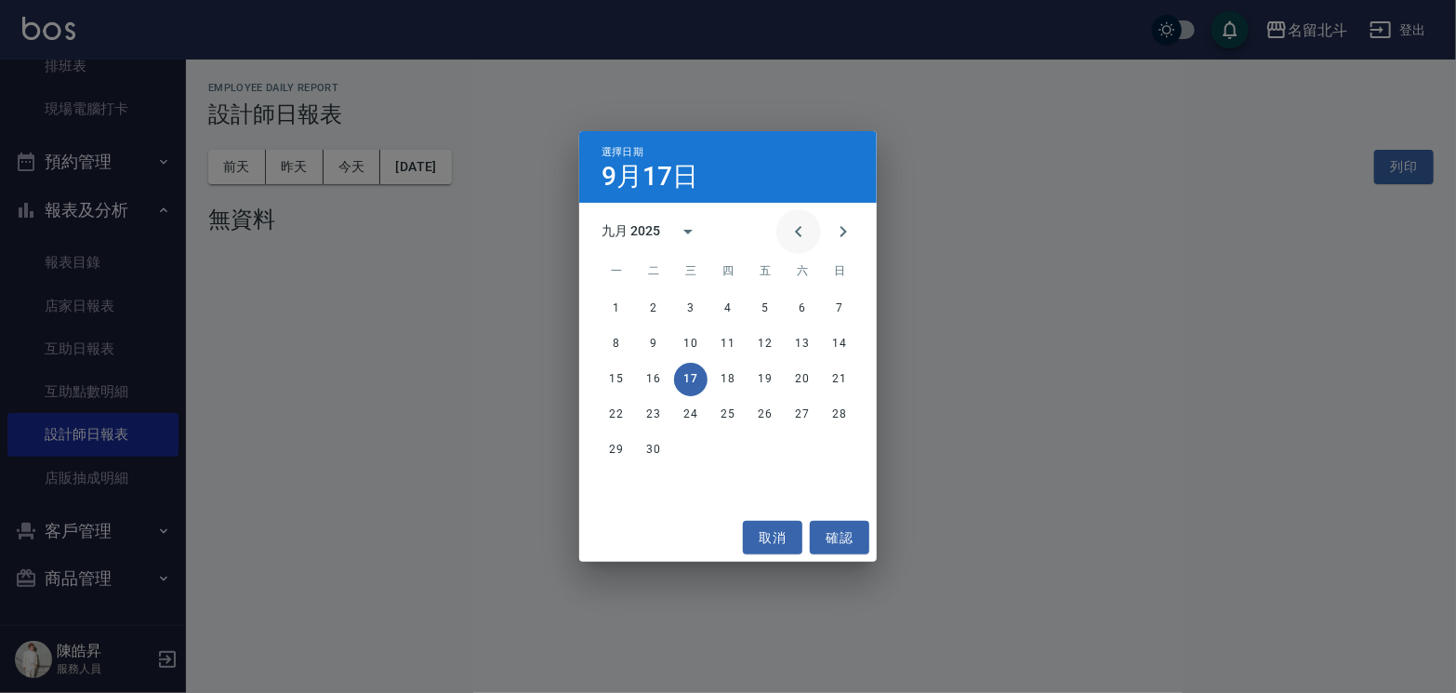
click at [788, 220] on icon "Previous month" at bounding box center [799, 231] width 22 height 22
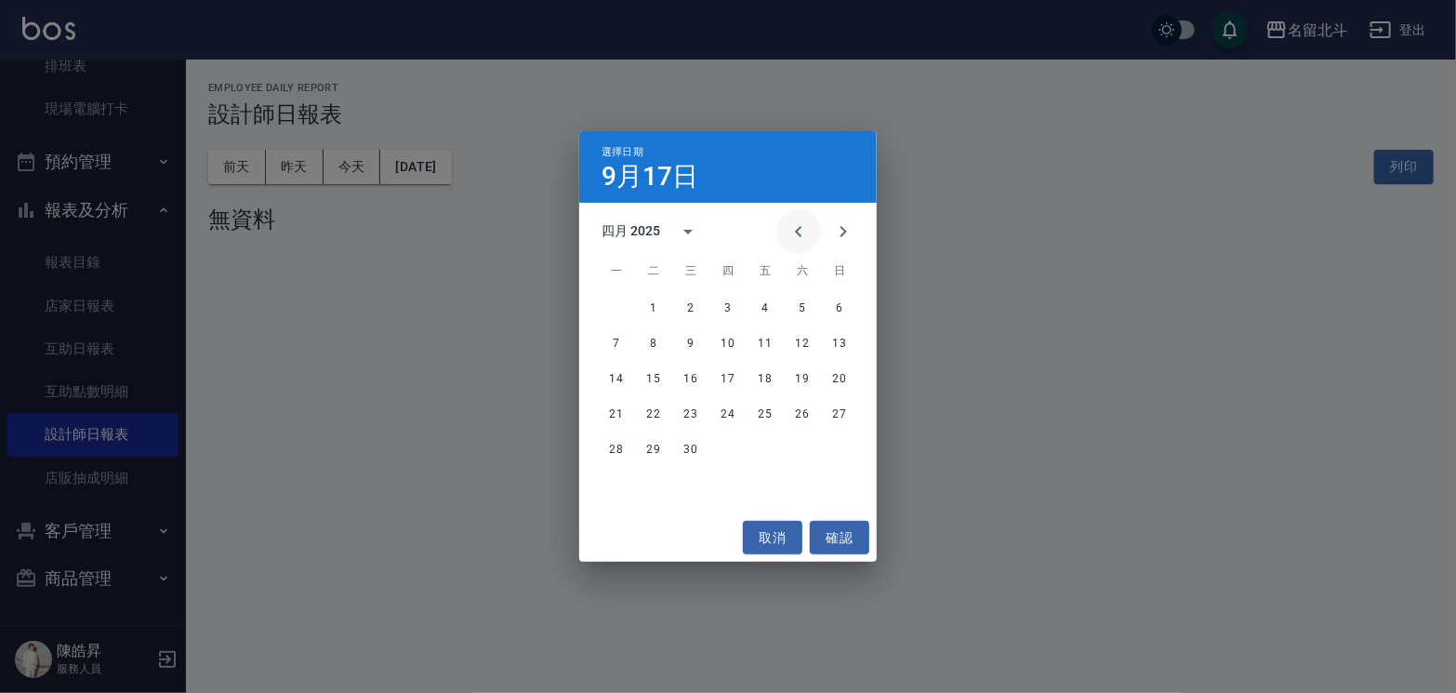
click at [788, 220] on icon "Previous month" at bounding box center [799, 231] width 22 height 22
click at [833, 228] on icon "Next month" at bounding box center [843, 231] width 22 height 22
click at [809, 412] on button "22" at bounding box center [802, 414] width 33 height 33
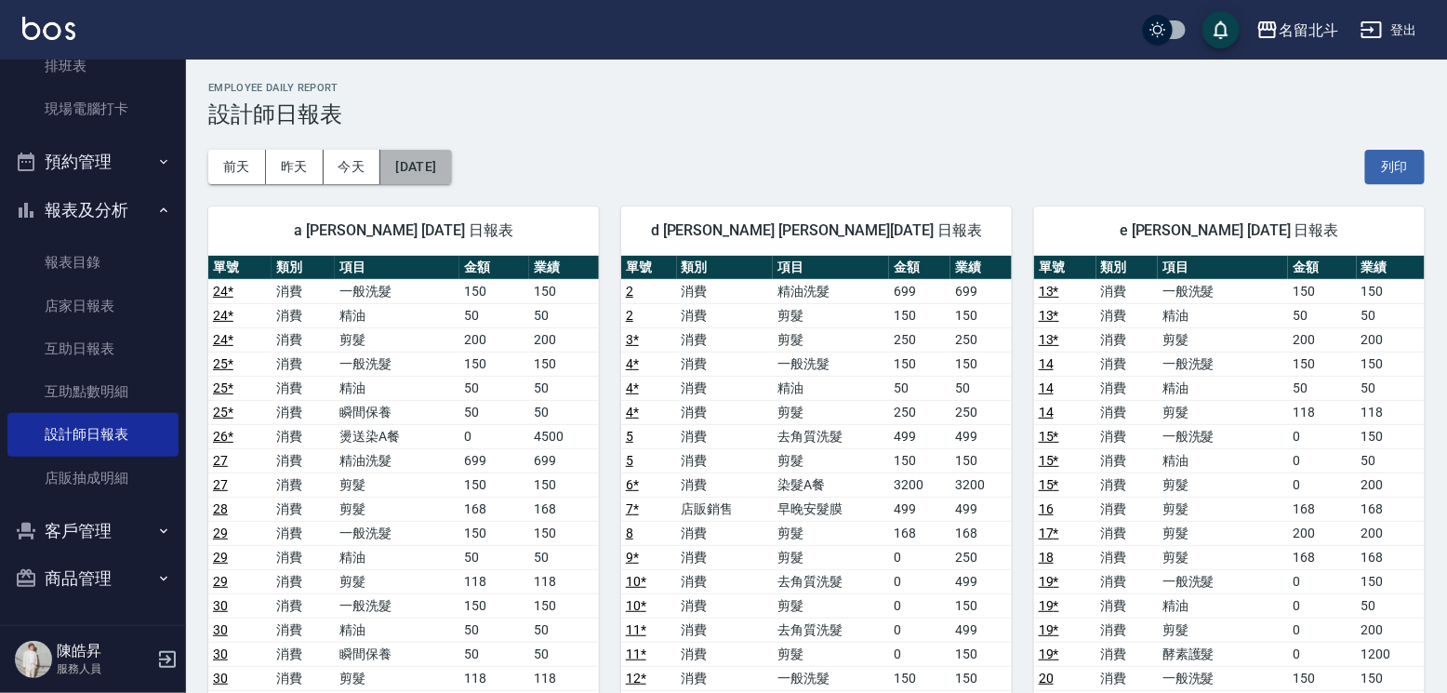
click at [448, 172] on button "[DATE]" at bounding box center [415, 167] width 71 height 34
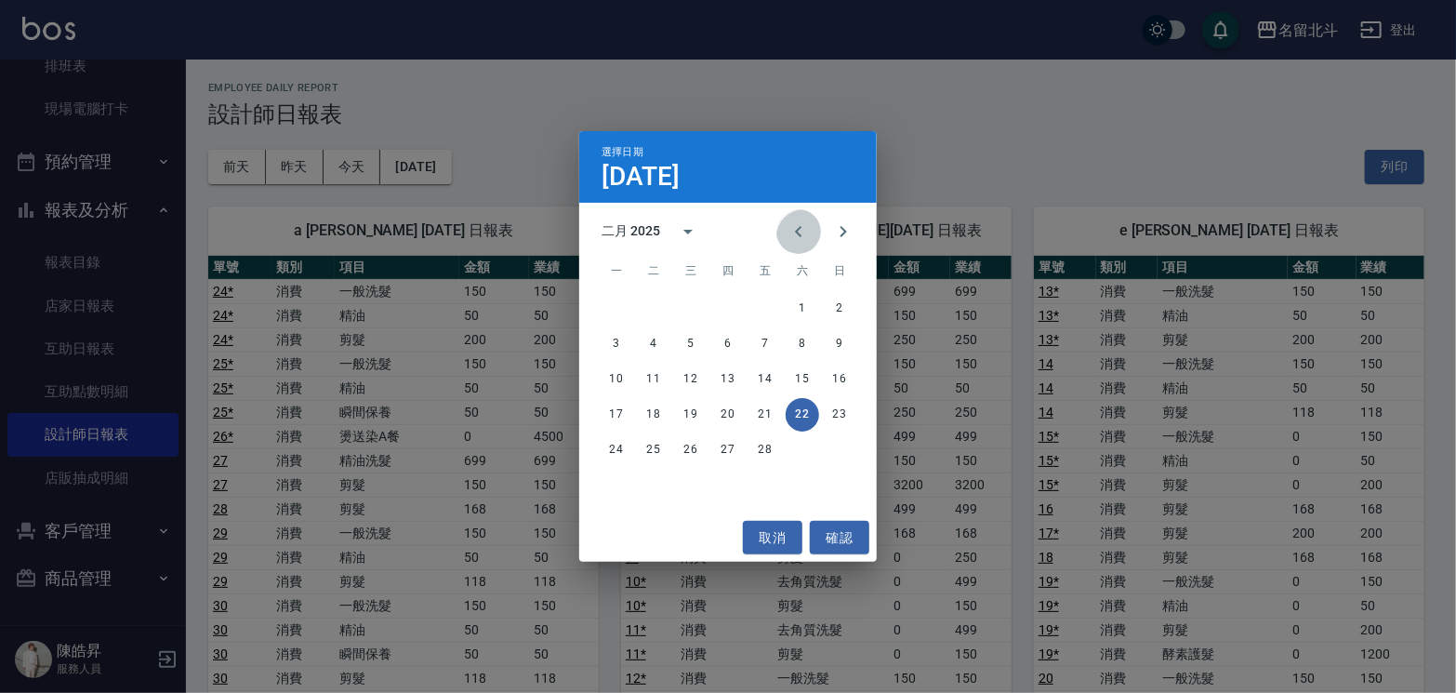
click at [788, 229] on icon "Previous month" at bounding box center [799, 231] width 22 height 22
click at [804, 409] on button "25" at bounding box center [802, 414] width 33 height 33
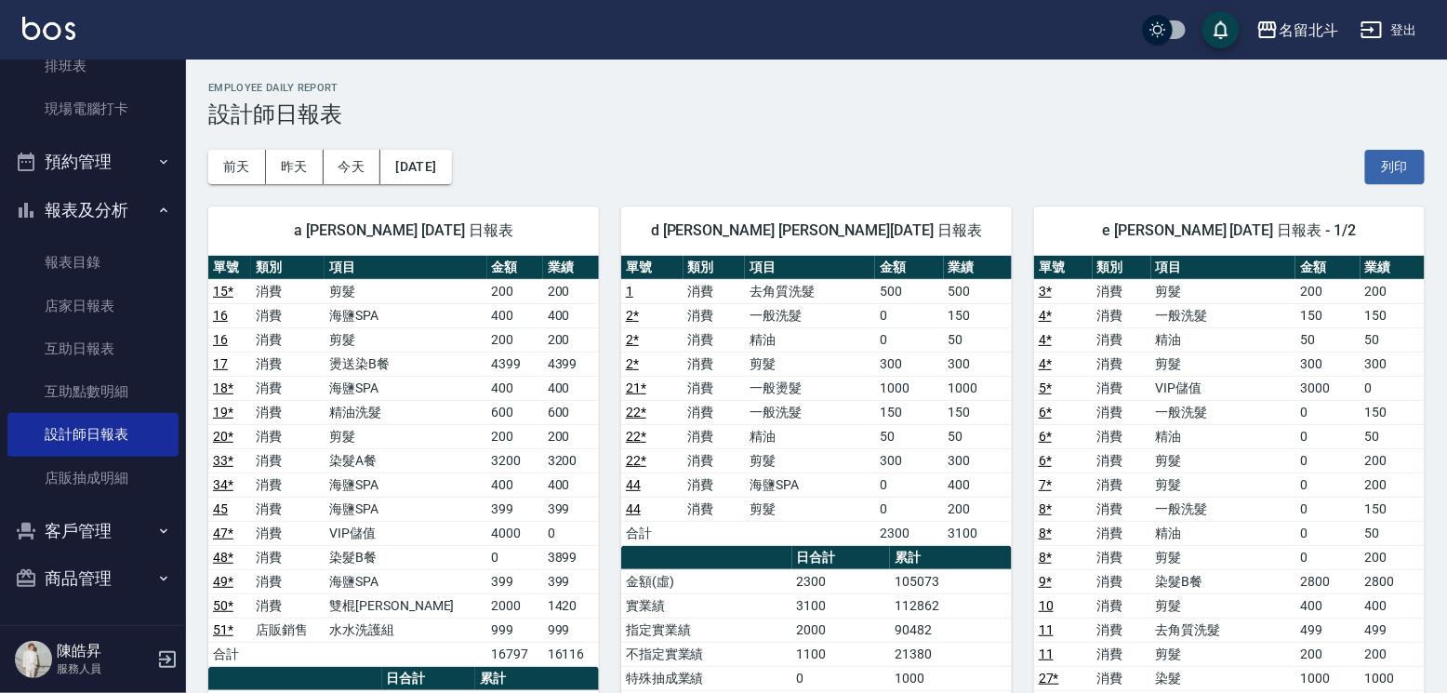
click at [418, 139] on div "[DATE] [DATE] [DATE] [DATE] 列印" at bounding box center [816, 166] width 1216 height 79
click at [451, 166] on button "[DATE]" at bounding box center [415, 167] width 71 height 34
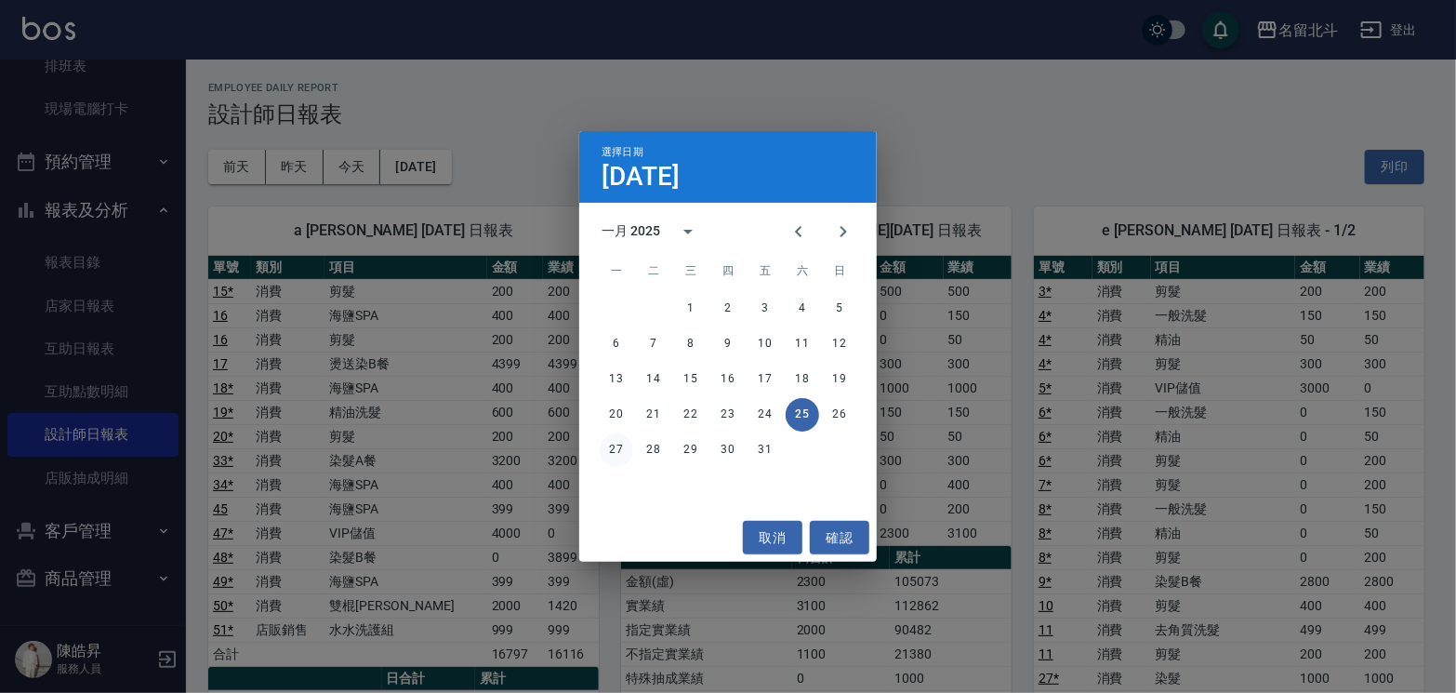
click at [623, 448] on button "27" at bounding box center [616, 449] width 33 height 33
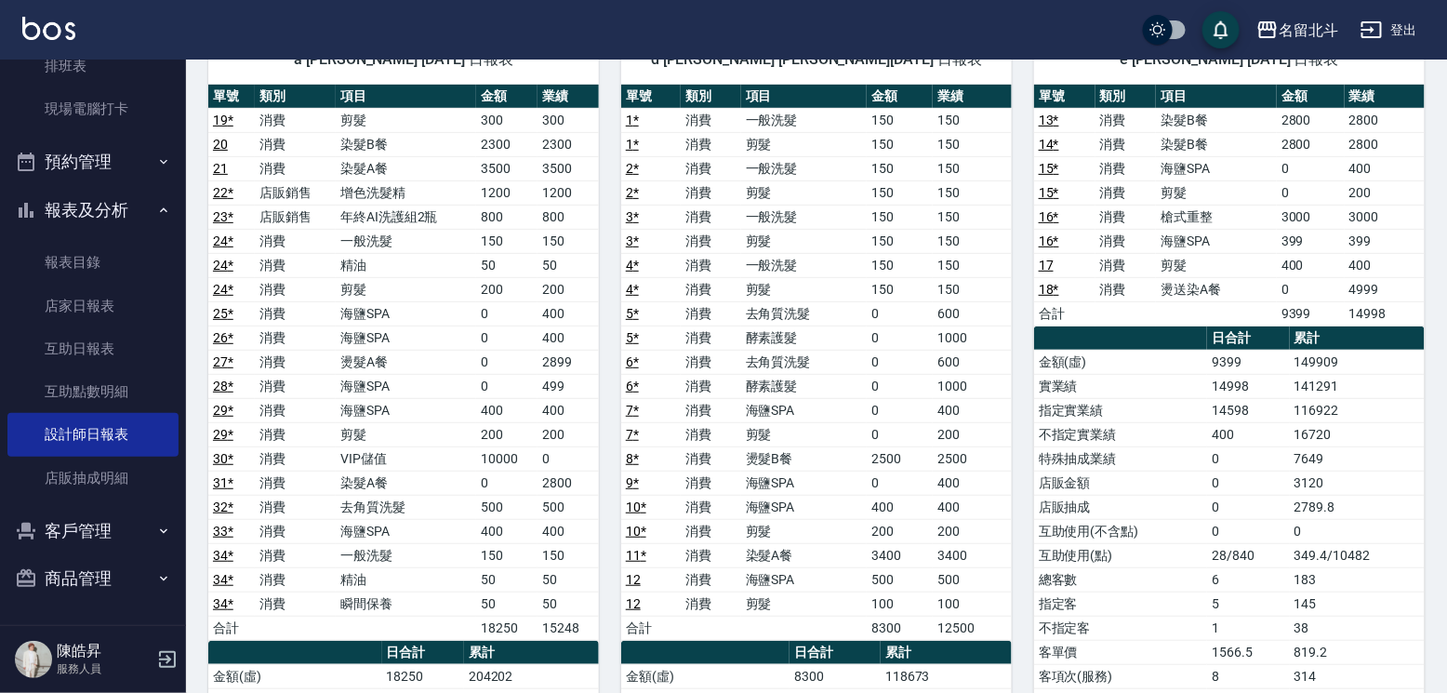
scroll to position [93, 0]
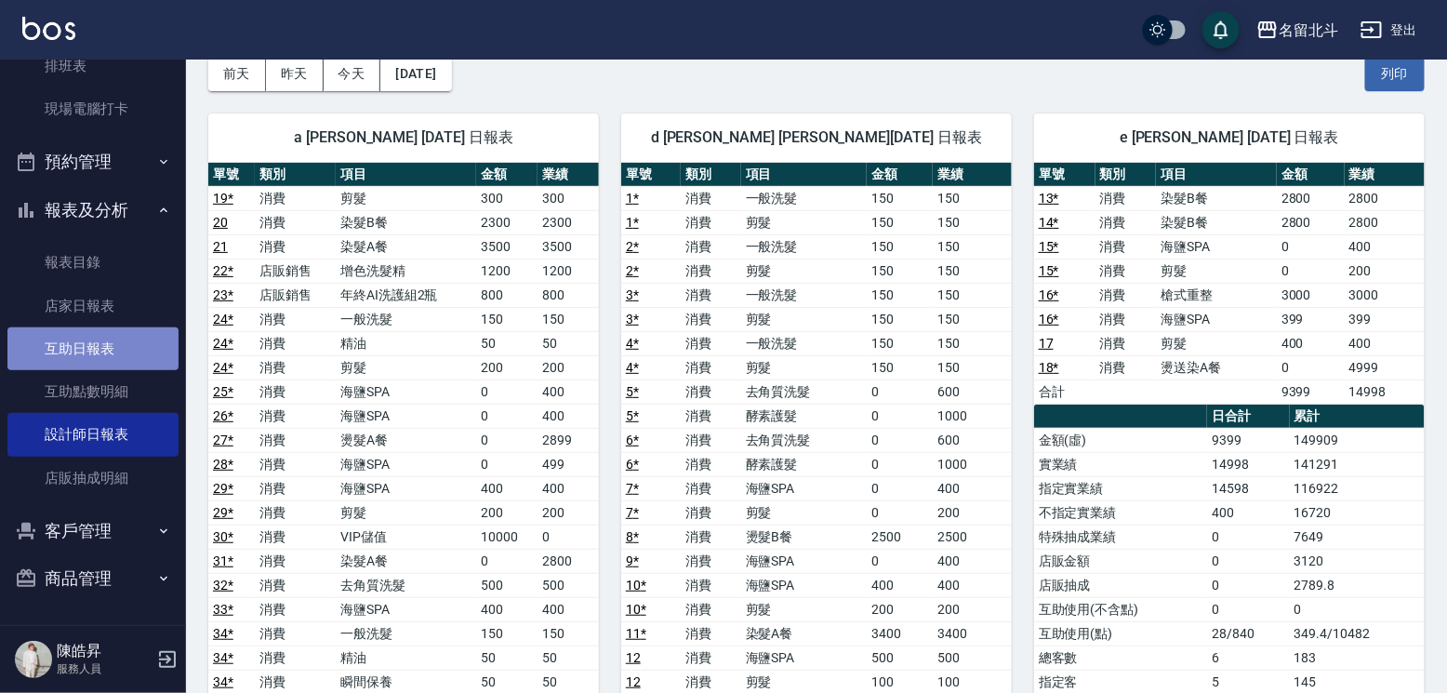
click at [122, 345] on link "互助日報表" at bounding box center [92, 348] width 171 height 43
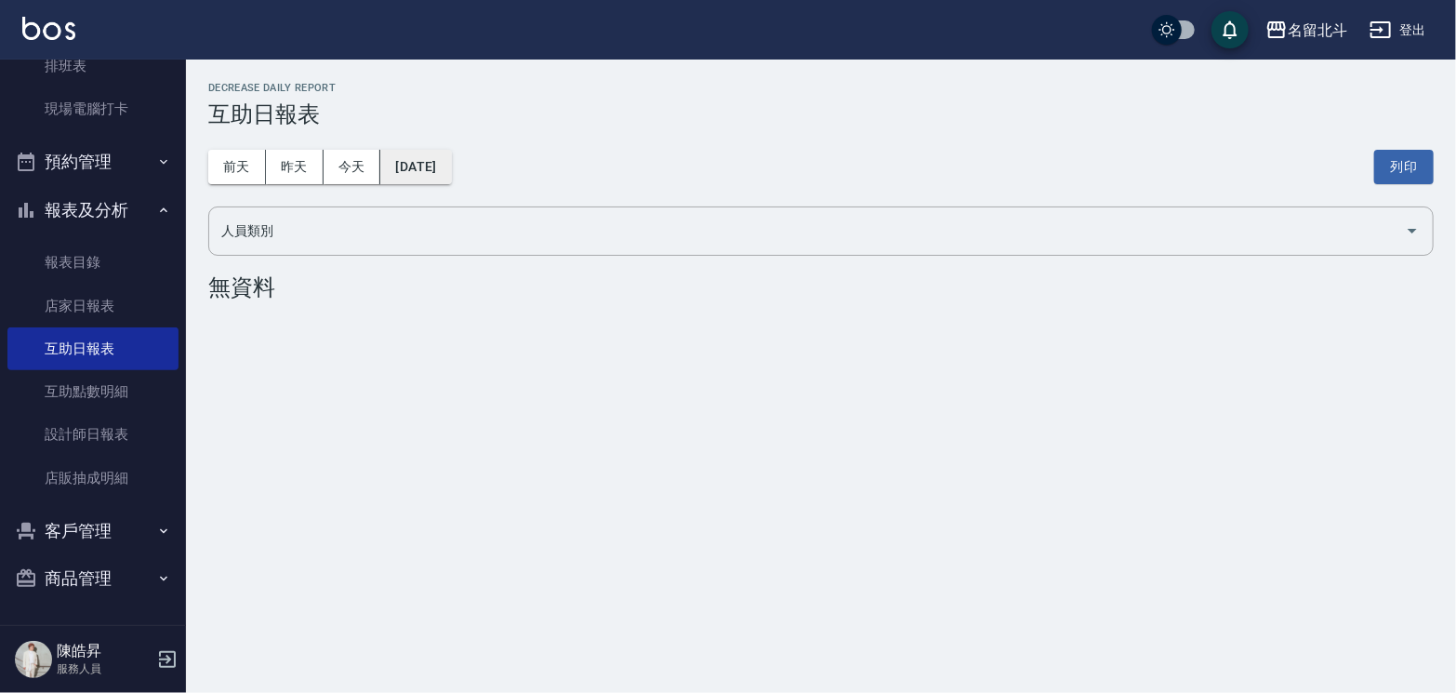
click at [427, 169] on button "[DATE]" at bounding box center [415, 167] width 71 height 34
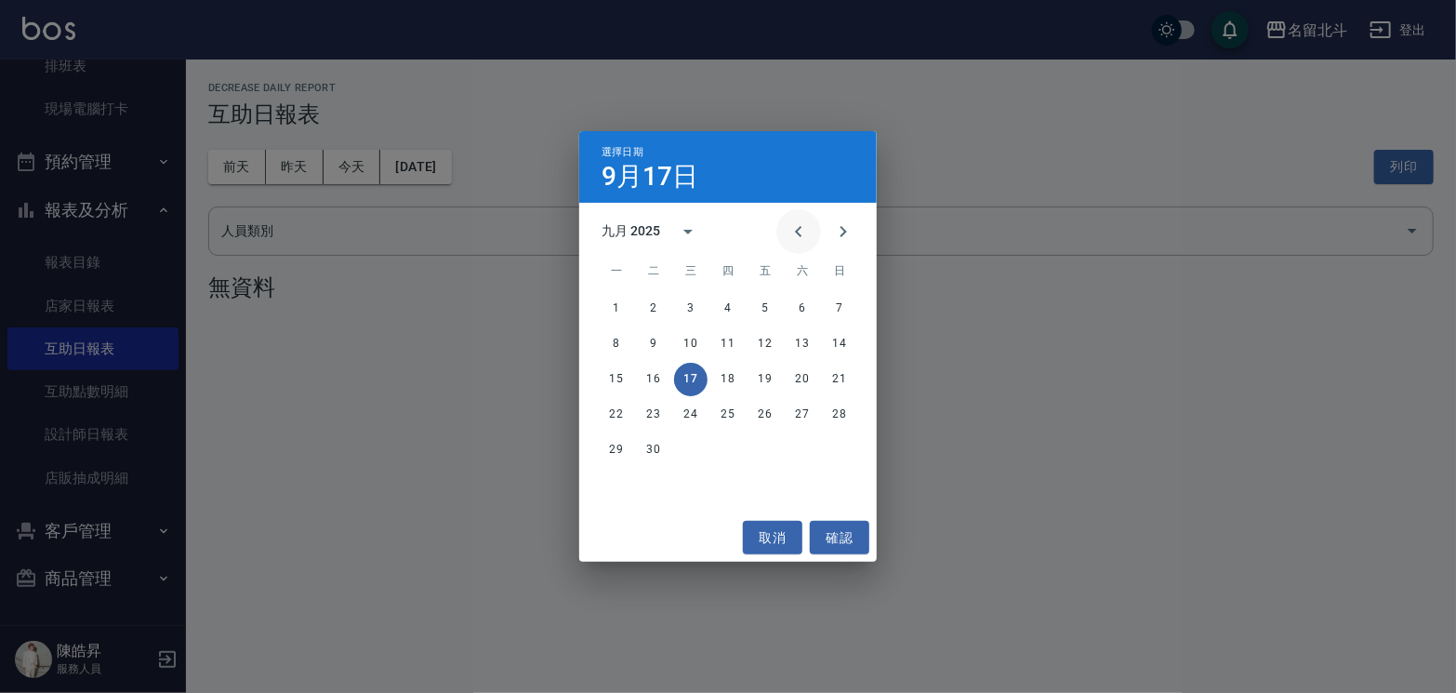
click at [793, 234] on icon "Previous month" at bounding box center [799, 231] width 22 height 22
click at [847, 448] on button "31" at bounding box center [839, 449] width 33 height 33
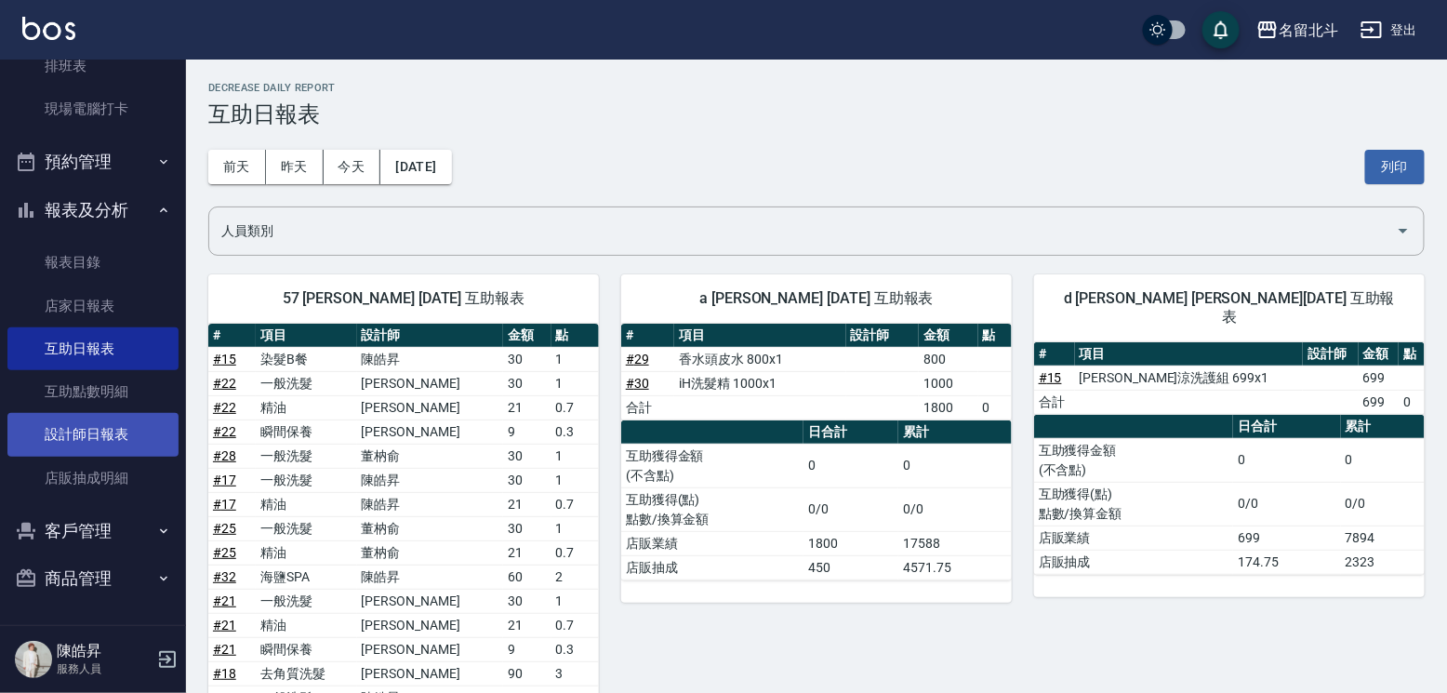
click at [106, 424] on link "設計師日報表" at bounding box center [92, 434] width 171 height 43
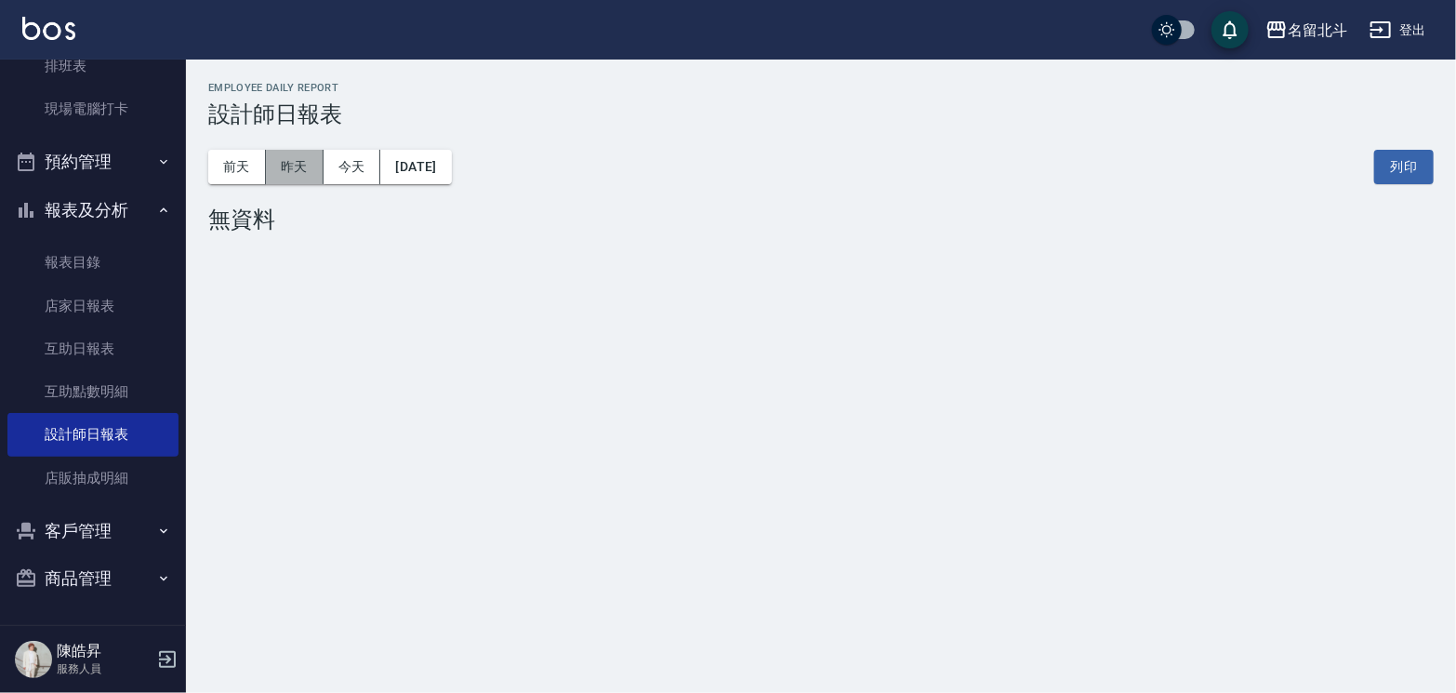
click at [296, 174] on button "昨天" at bounding box center [295, 167] width 58 height 34
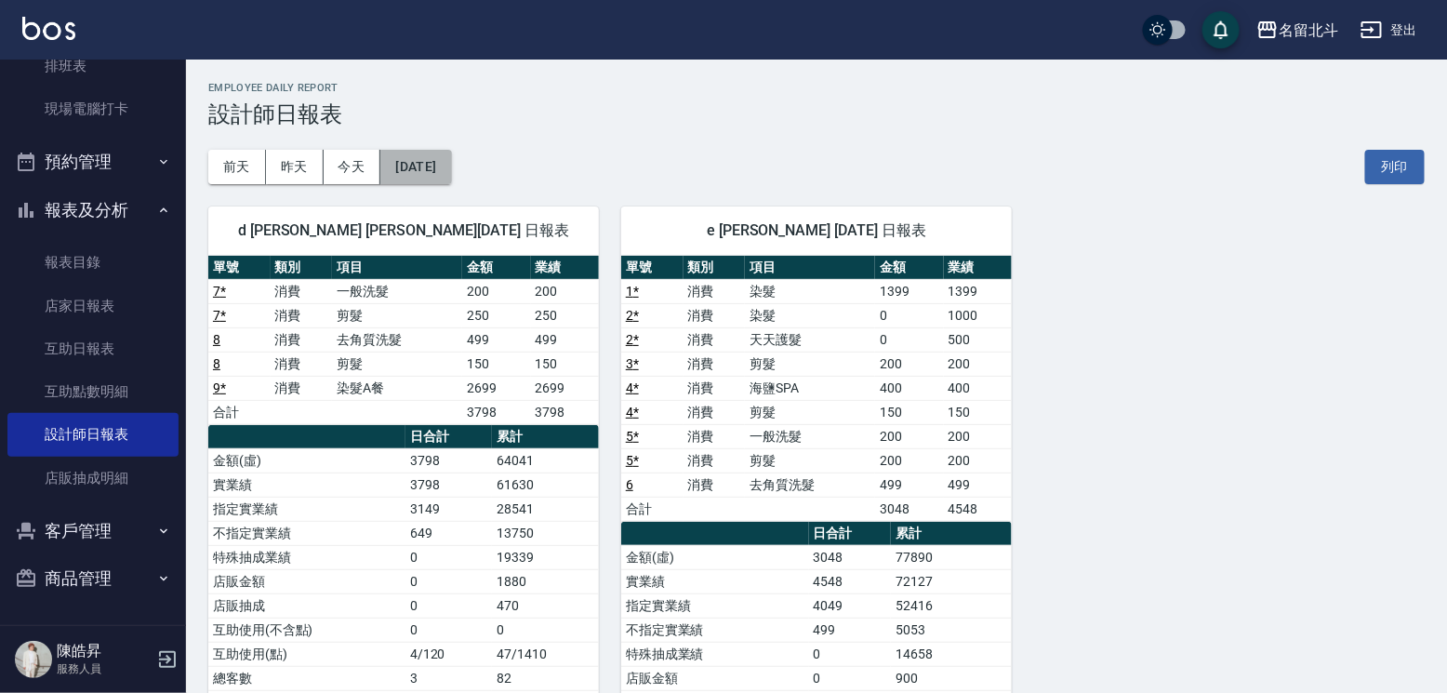
click at [451, 173] on button "[DATE]" at bounding box center [415, 167] width 71 height 34
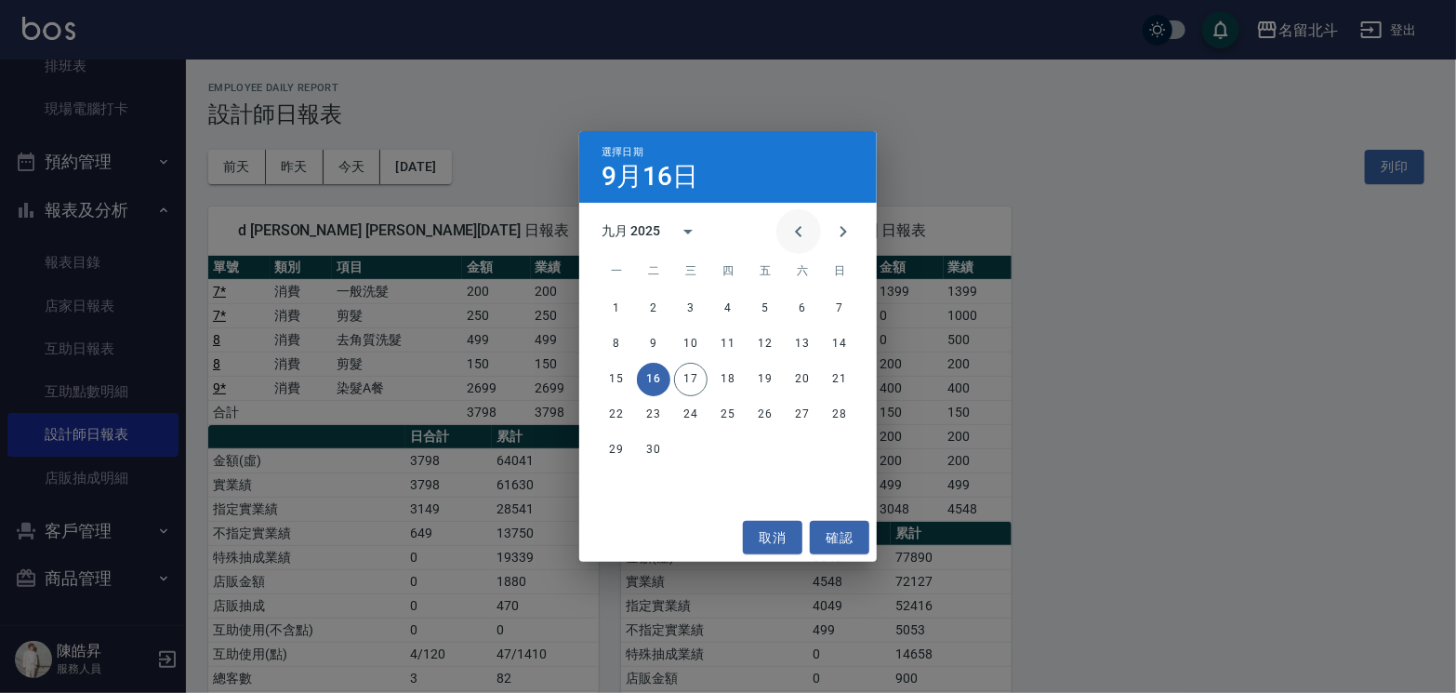
click at [791, 241] on icon "Previous month" at bounding box center [799, 231] width 22 height 22
click at [833, 452] on button "31" at bounding box center [839, 449] width 33 height 33
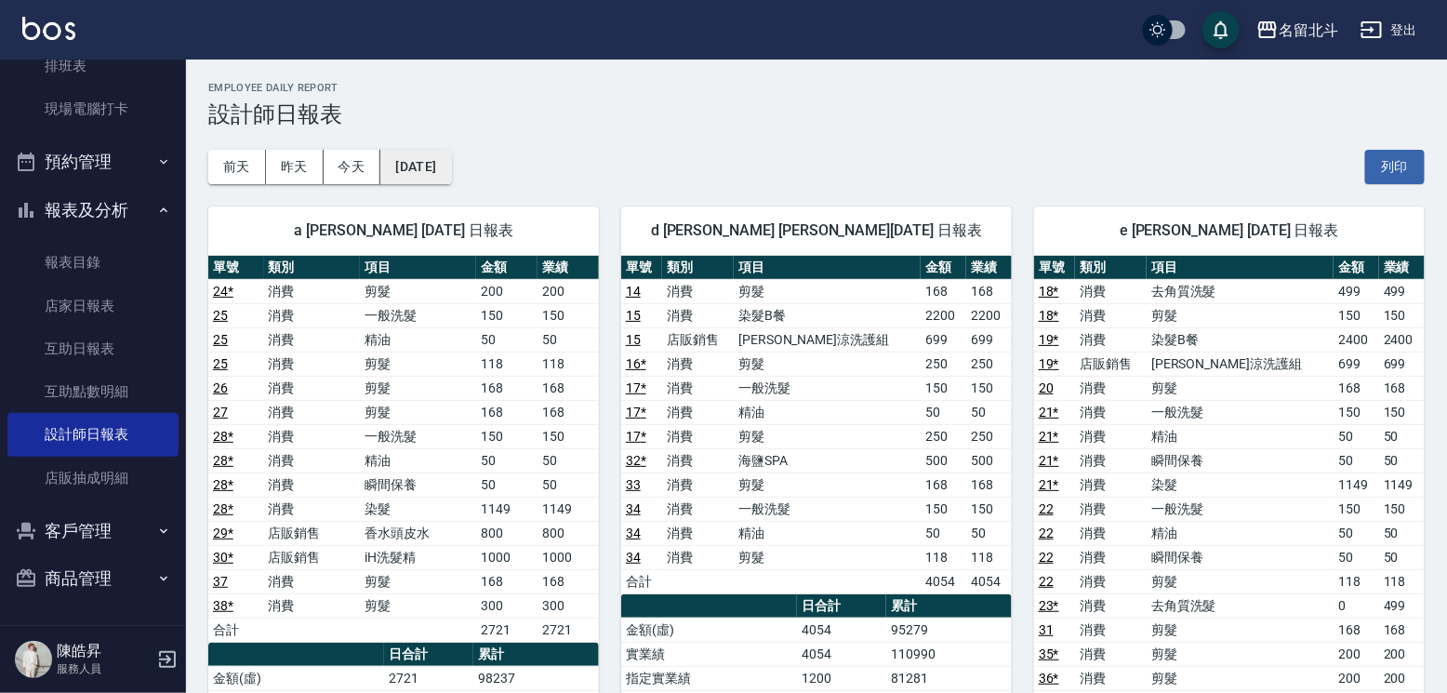
click at [448, 162] on button "[DATE]" at bounding box center [415, 167] width 71 height 34
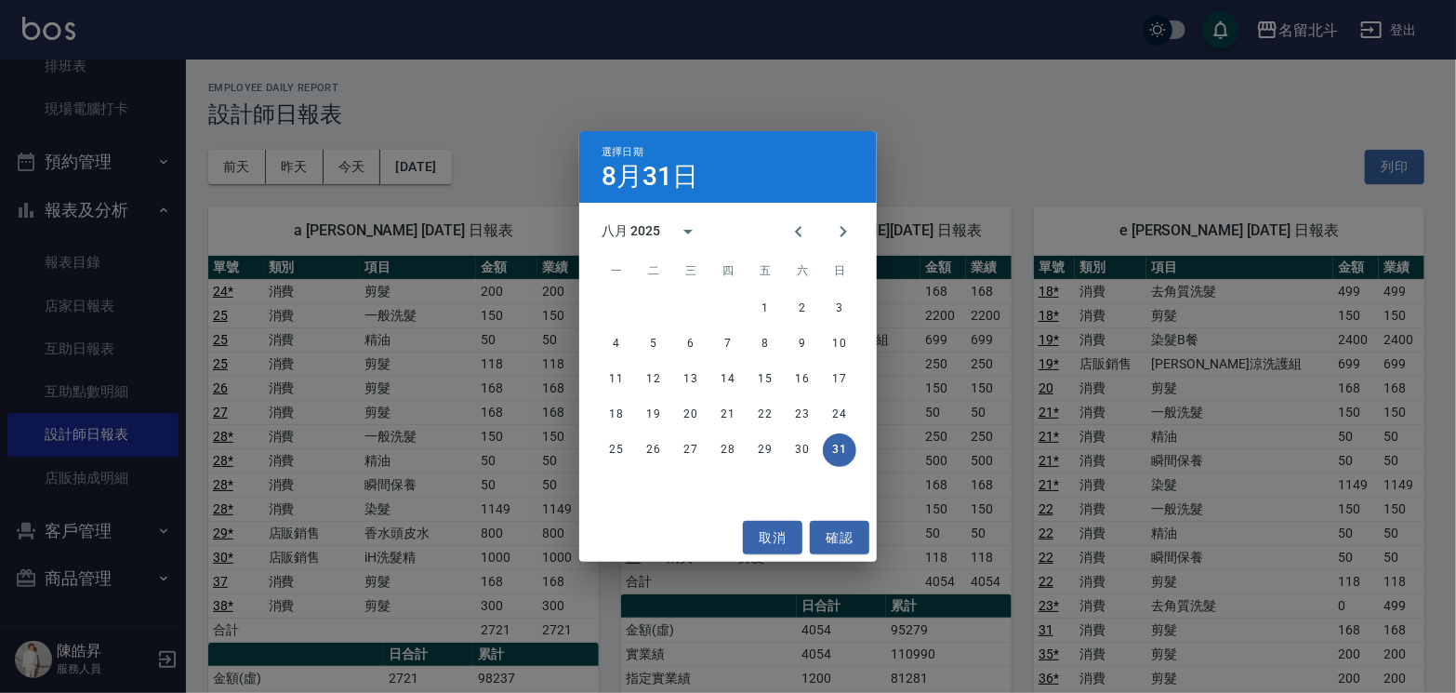
click at [1049, 166] on div "選擇日期 [DATE] 八月 2025 一 二 三 四 五 六 日 1 2 3 4 5 6 7 8 9 10 11 12 13 14 15 16 17 18 …" at bounding box center [728, 346] width 1456 height 693
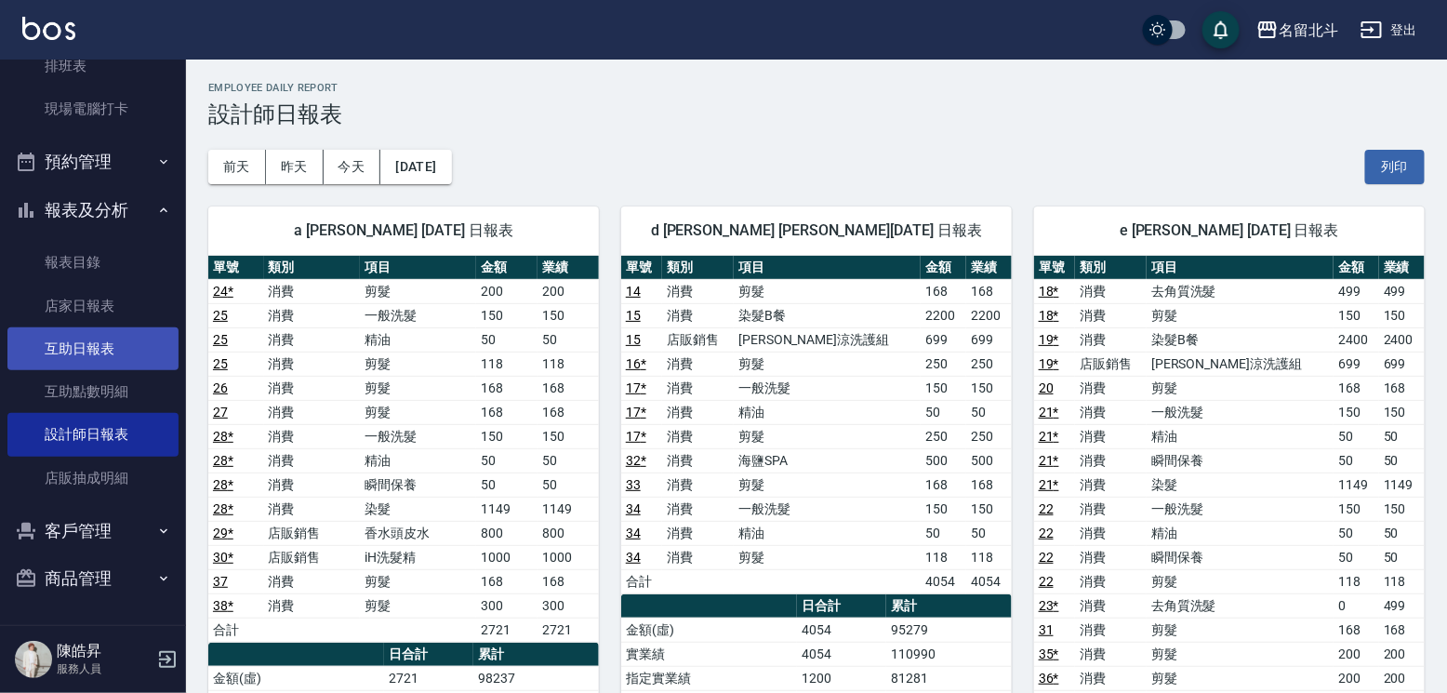
click at [141, 351] on link "互助日報表" at bounding box center [92, 348] width 171 height 43
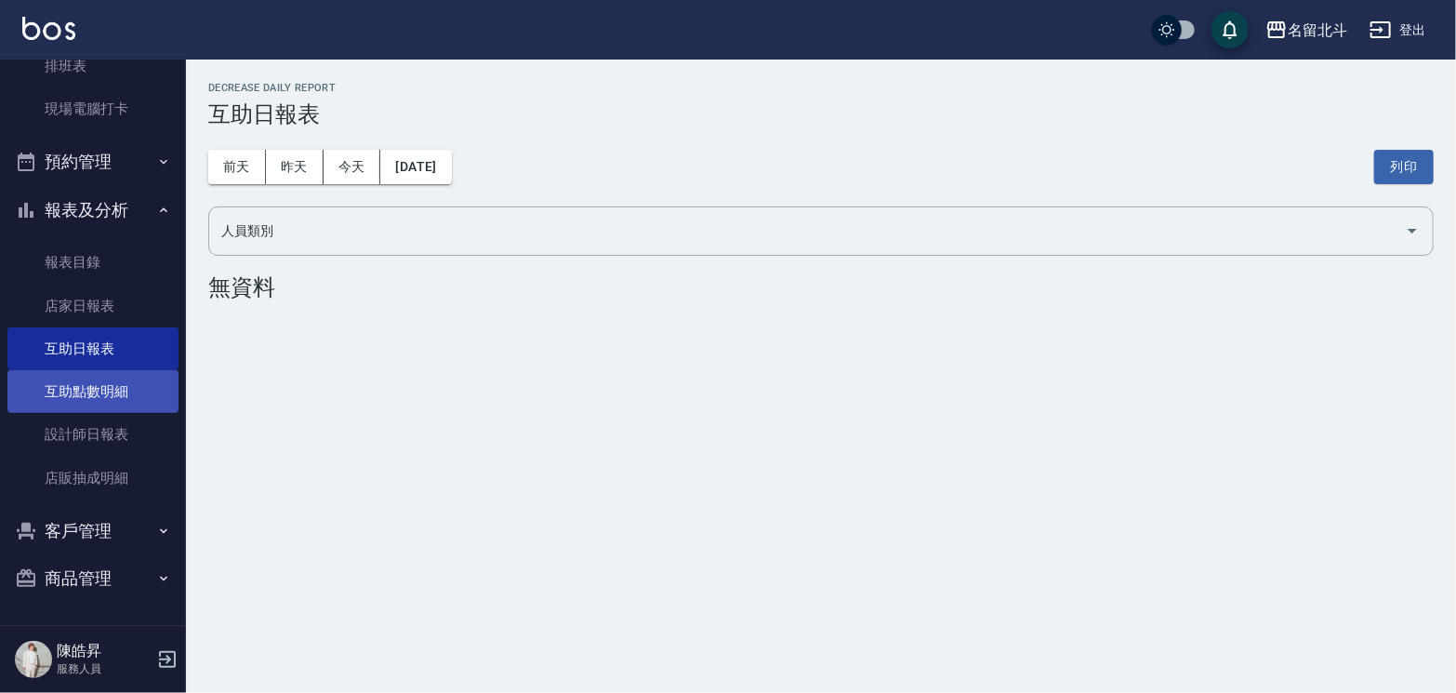
click at [113, 391] on link "互助點數明細" at bounding box center [92, 391] width 171 height 43
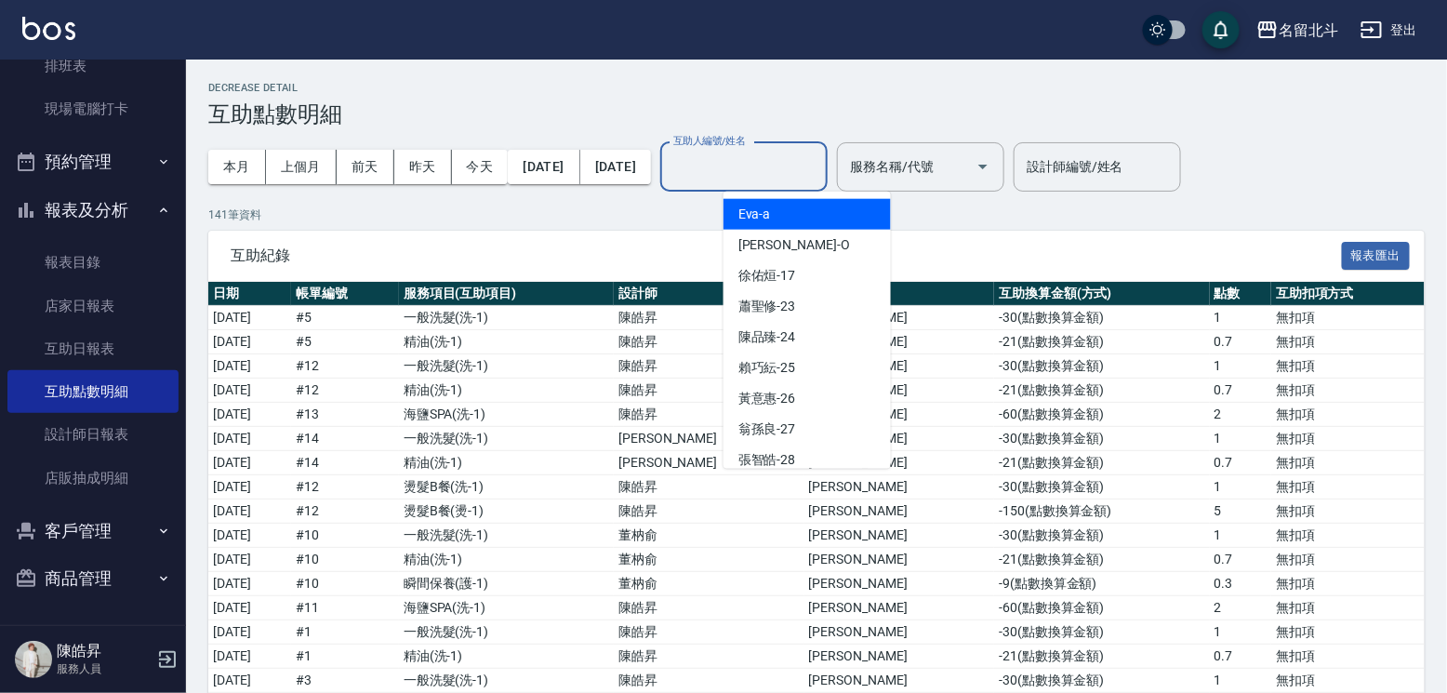
click at [819, 165] on input "互助人編號/姓名" at bounding box center [744, 167] width 151 height 33
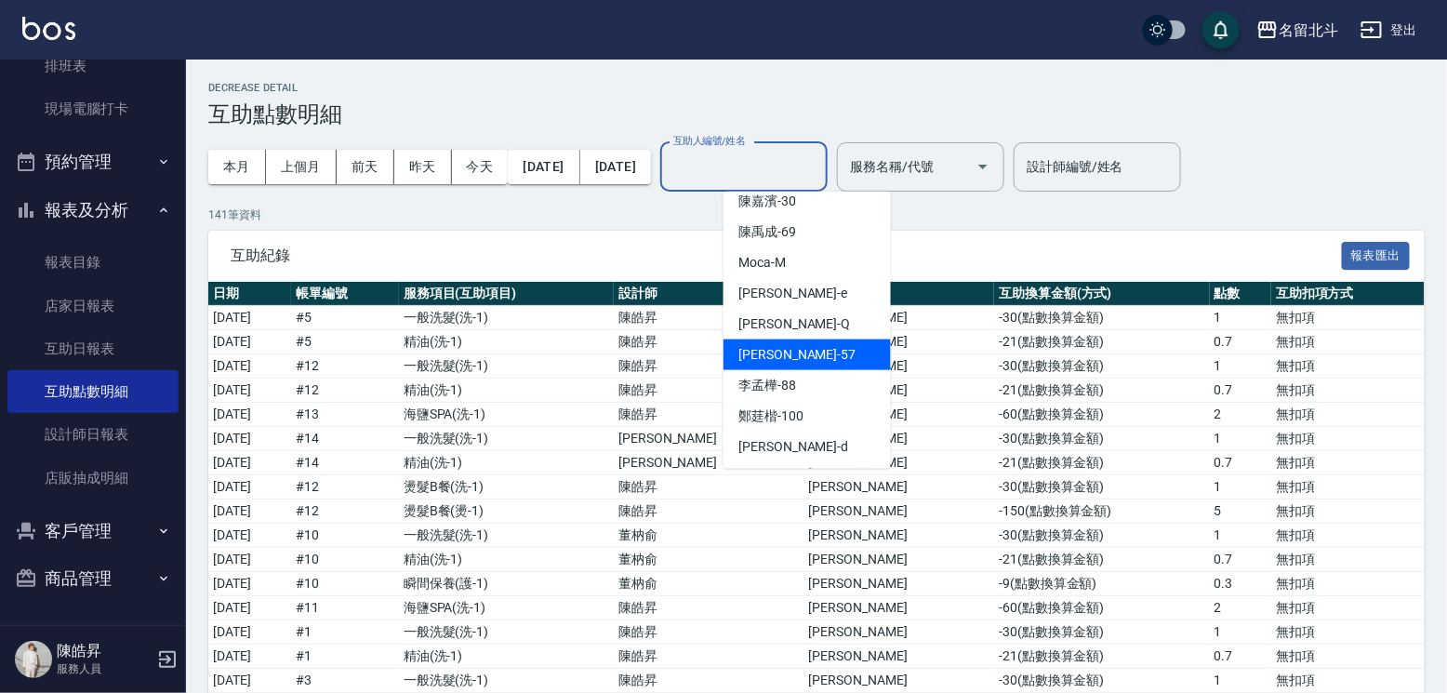
click at [805, 354] on div "[PERSON_NAME] -57" at bounding box center [807, 354] width 167 height 31
type input "[PERSON_NAME]-57"
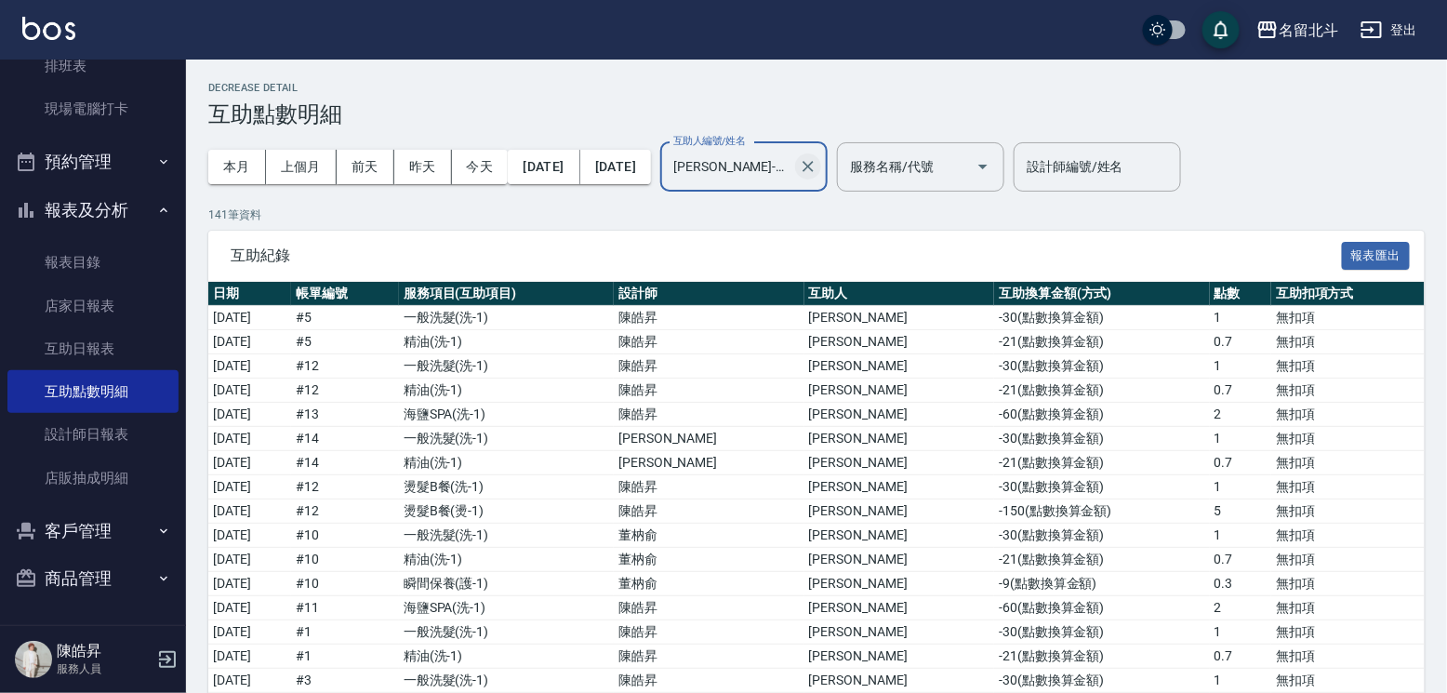
click at [817, 160] on icon "Clear" at bounding box center [808, 166] width 19 height 19
